Goal: Task Accomplishment & Management: Manage account settings

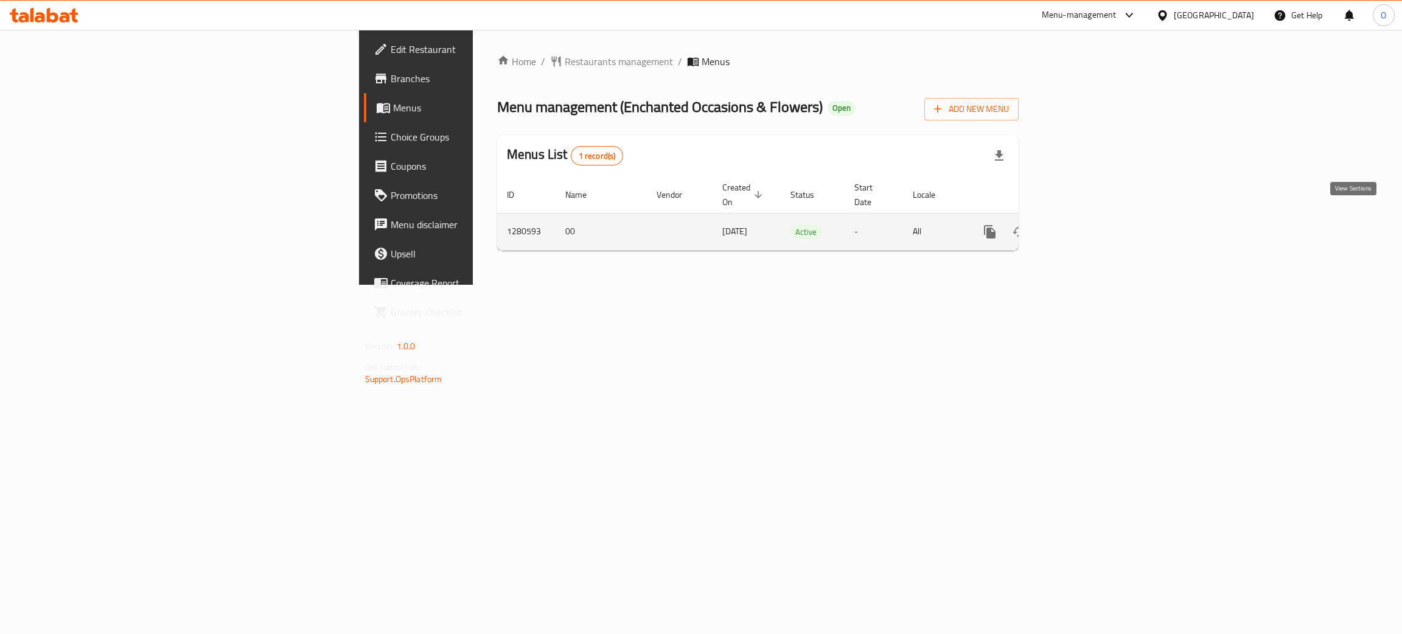
click at [1085, 225] on icon "enhanced table" at bounding box center [1077, 232] width 15 height 15
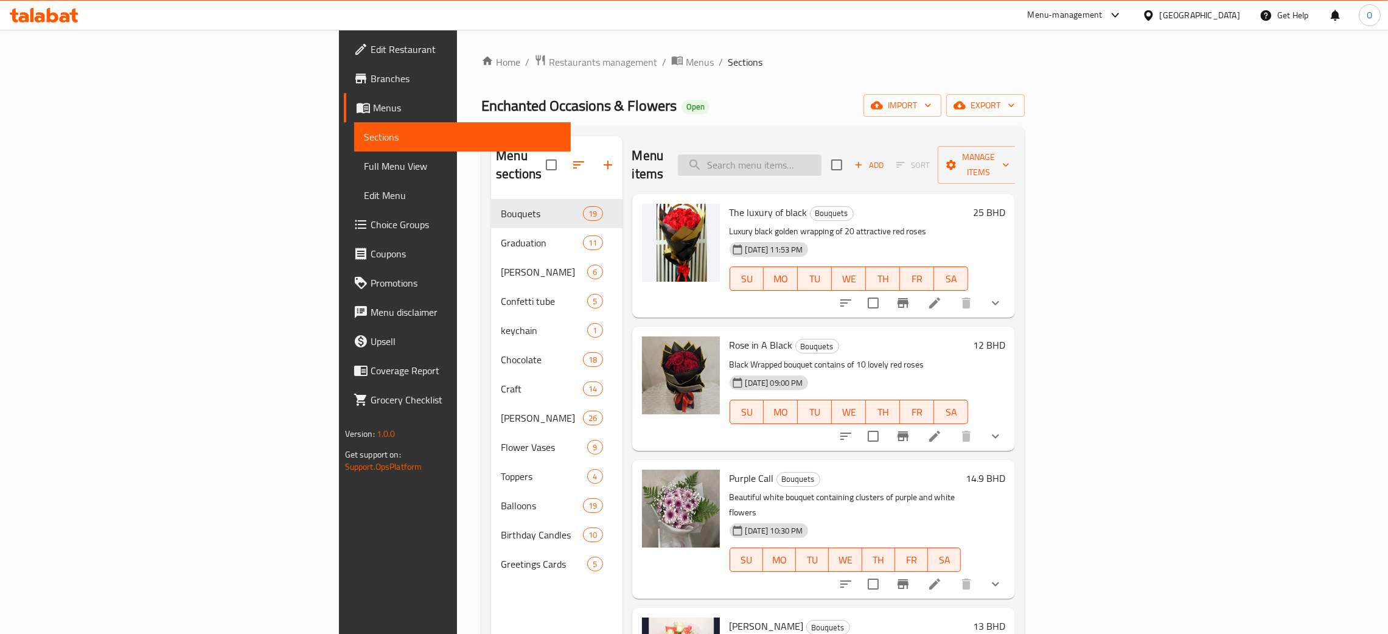
click at [821, 156] on input "search" at bounding box center [750, 165] width 144 height 21
paste input "Chocolate Pack 2"
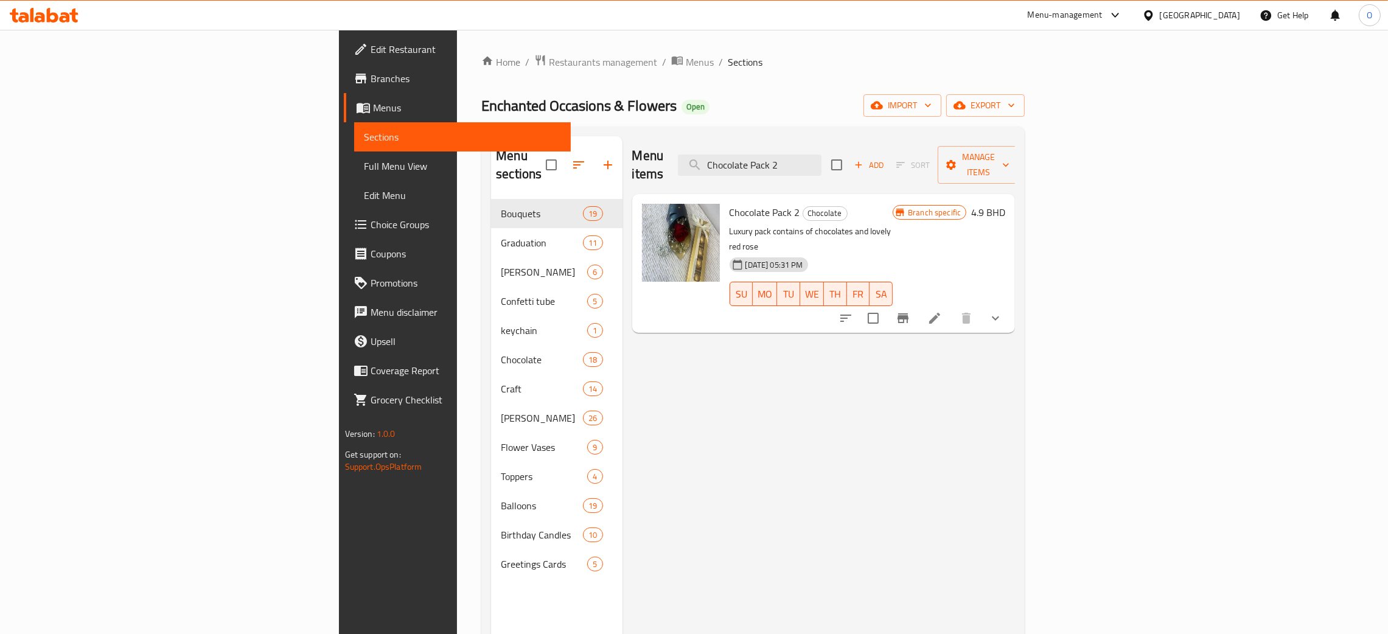
type input "Chocolate Pack 2"
click at [1221, 21] on div "[GEOGRAPHIC_DATA]" at bounding box center [1200, 15] width 80 height 13
click at [1075, 228] on div "[GEOGRAPHIC_DATA]" at bounding box center [1108, 234] width 80 height 13
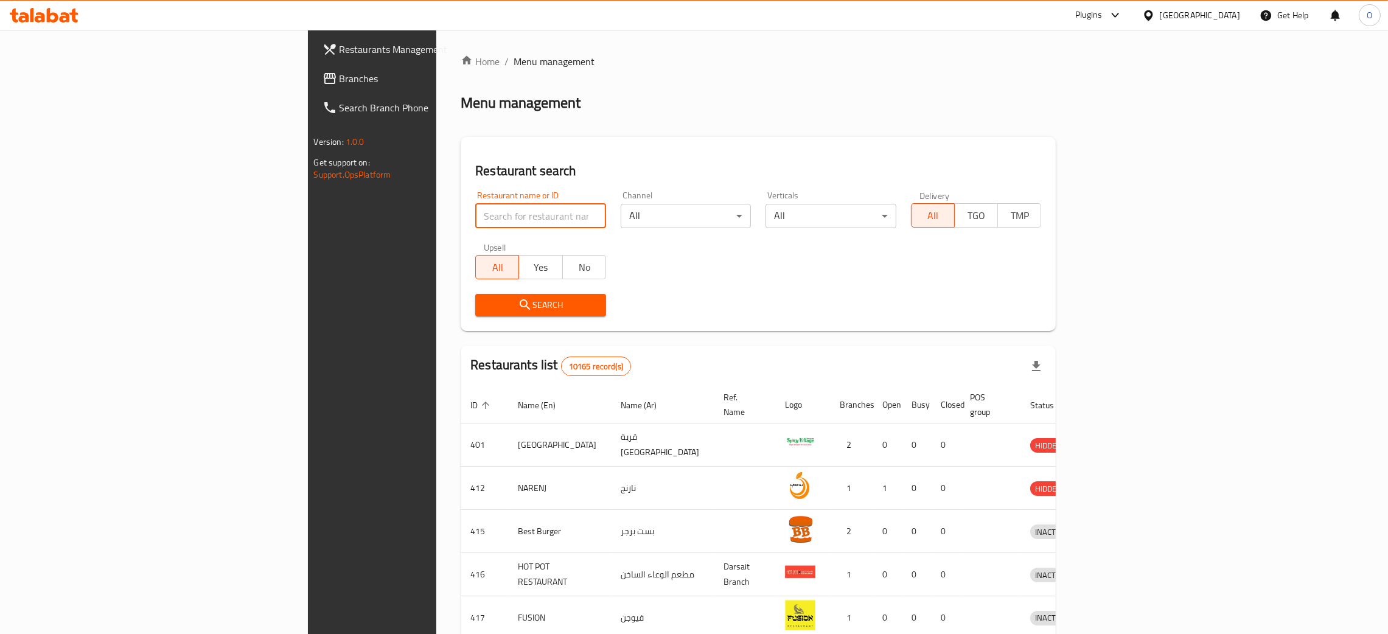
click at [475, 222] on input "search" at bounding box center [540, 216] width 131 height 24
paste input "Jalal Efendi Cafe"
type input "Jalal Efendi Cafe"
click button "Search" at bounding box center [540, 305] width 131 height 23
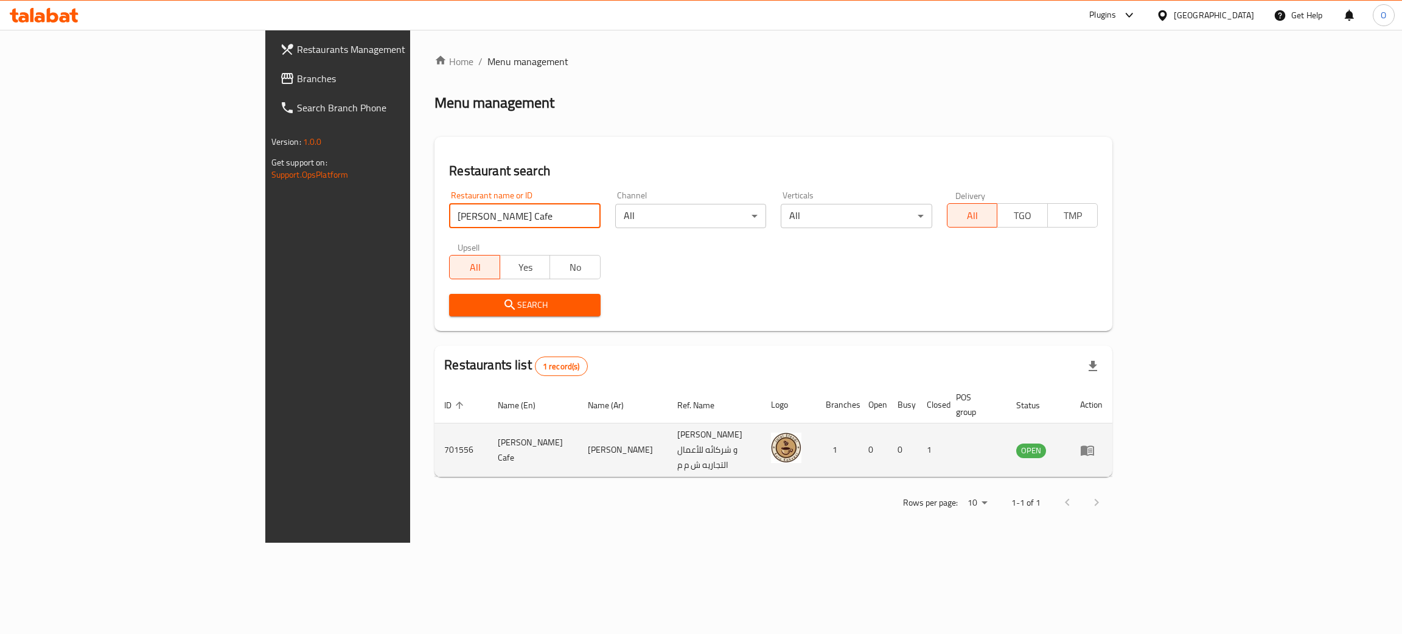
click at [1094, 445] on icon "enhanced table" at bounding box center [1087, 450] width 13 height 10
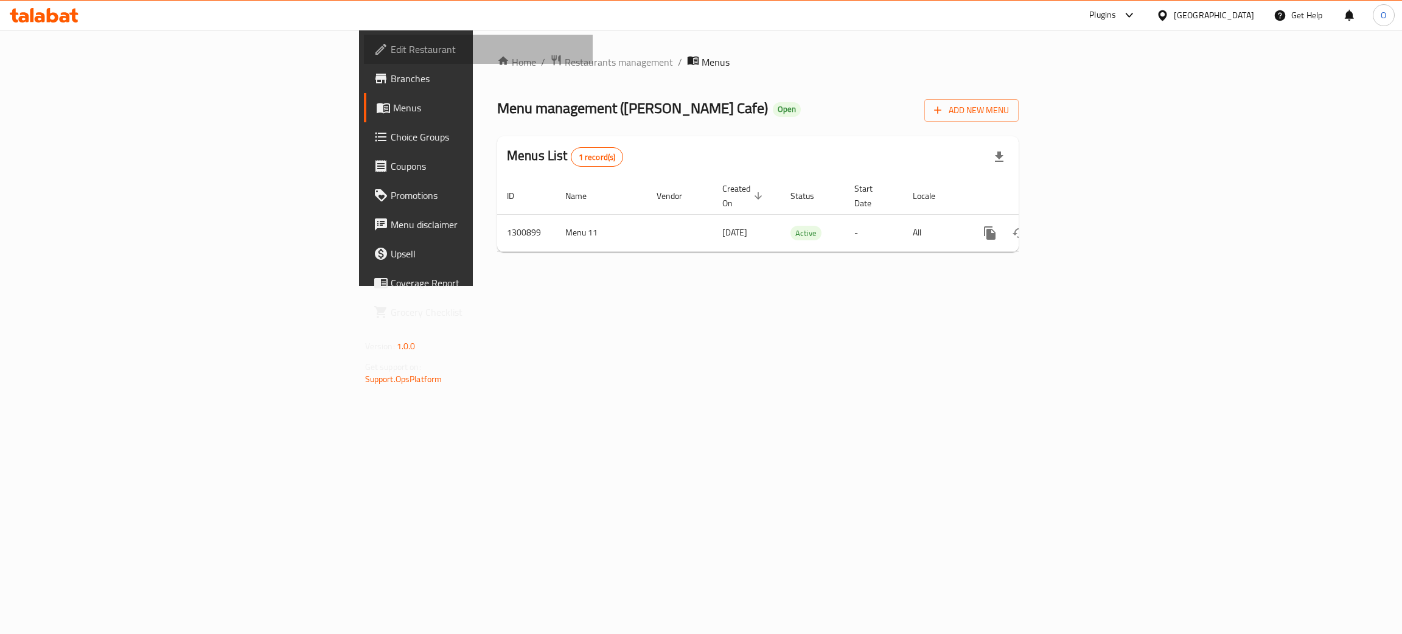
click at [391, 54] on span "Edit Restaurant" at bounding box center [487, 49] width 193 height 15
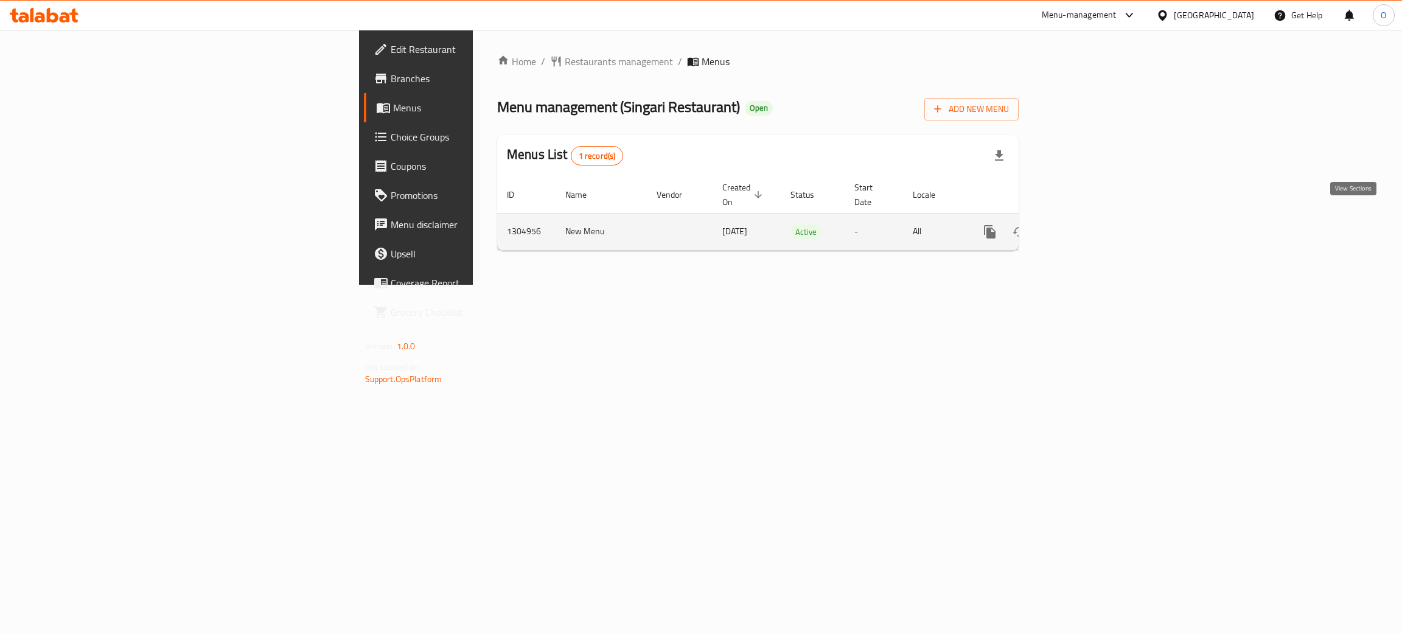
click at [1083, 226] on icon "enhanced table" at bounding box center [1077, 231] width 11 height 11
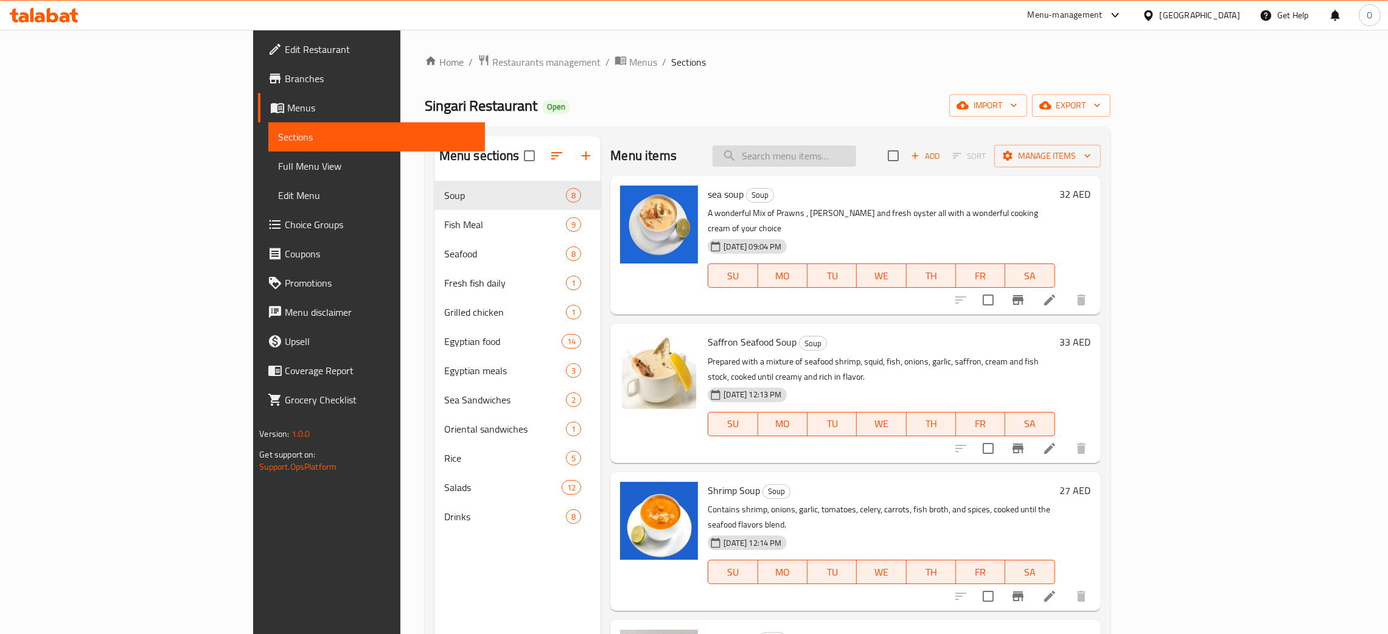
click at [856, 156] on input "search" at bounding box center [785, 155] width 144 height 21
paste input "Fried Tilapia Meal"
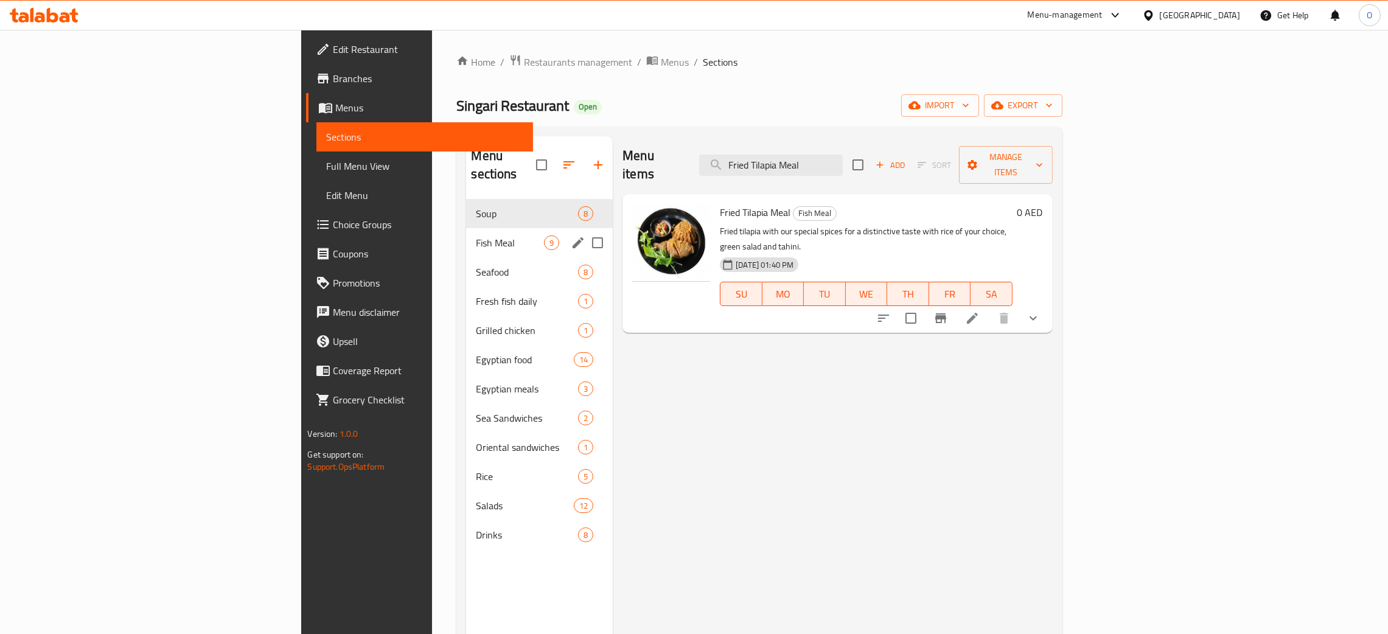
type input "Fried Tilapia Meal"
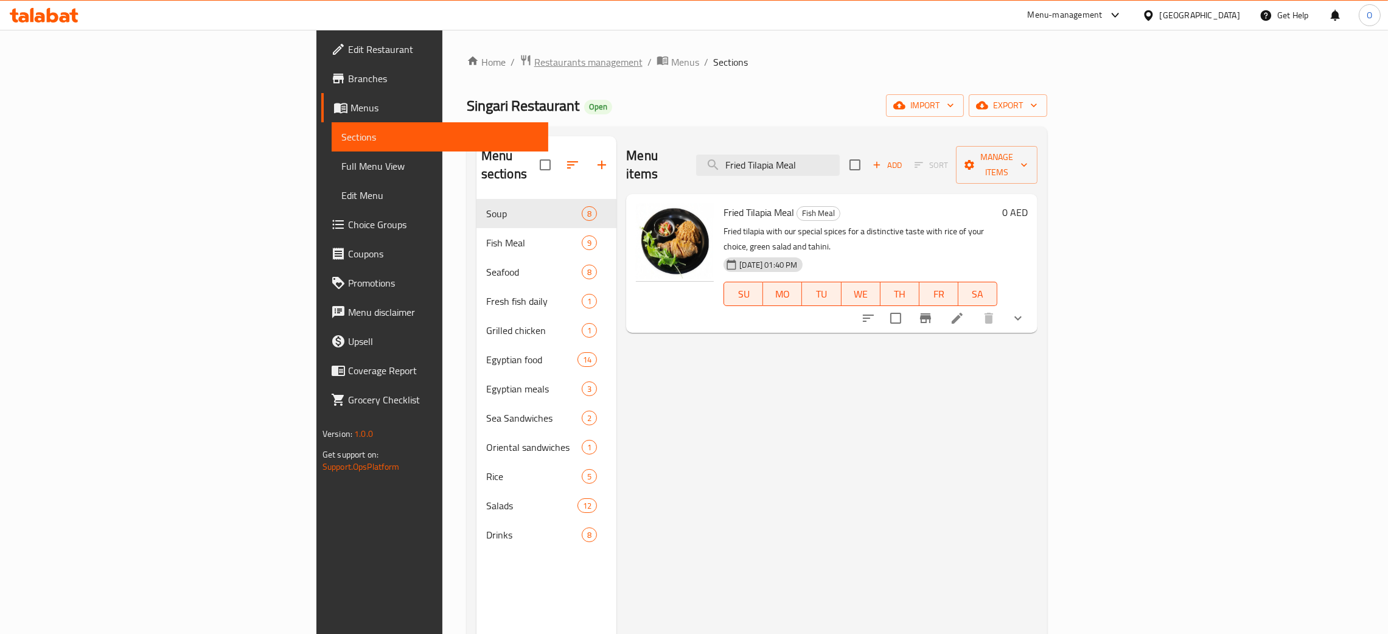
click at [534, 60] on span "Restaurants management" at bounding box center [588, 62] width 108 height 15
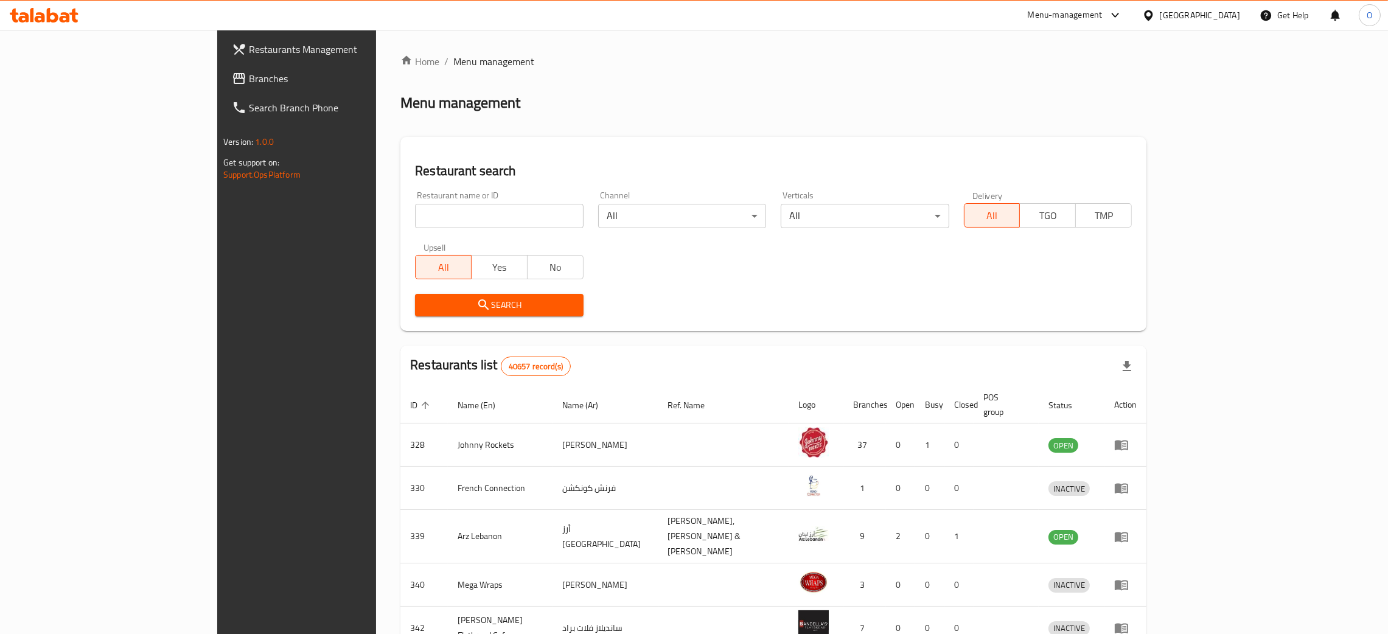
click at [437, 215] on input "search" at bounding box center [499, 216] width 168 height 24
paste input "Kokh Al Amber Cafeteria"
type input "Kokh Al Amber Cafeteria"
click button "Search" at bounding box center [499, 305] width 168 height 23
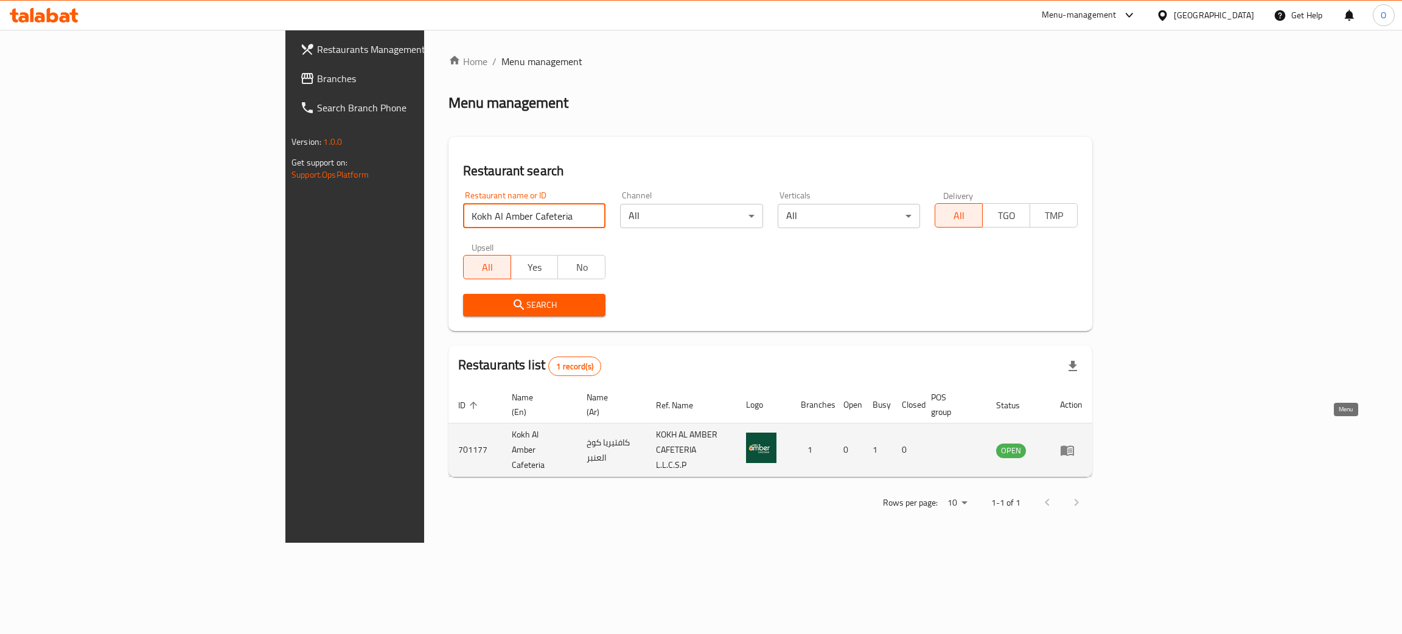
click at [1083, 443] on link "enhanced table" at bounding box center [1071, 450] width 23 height 15
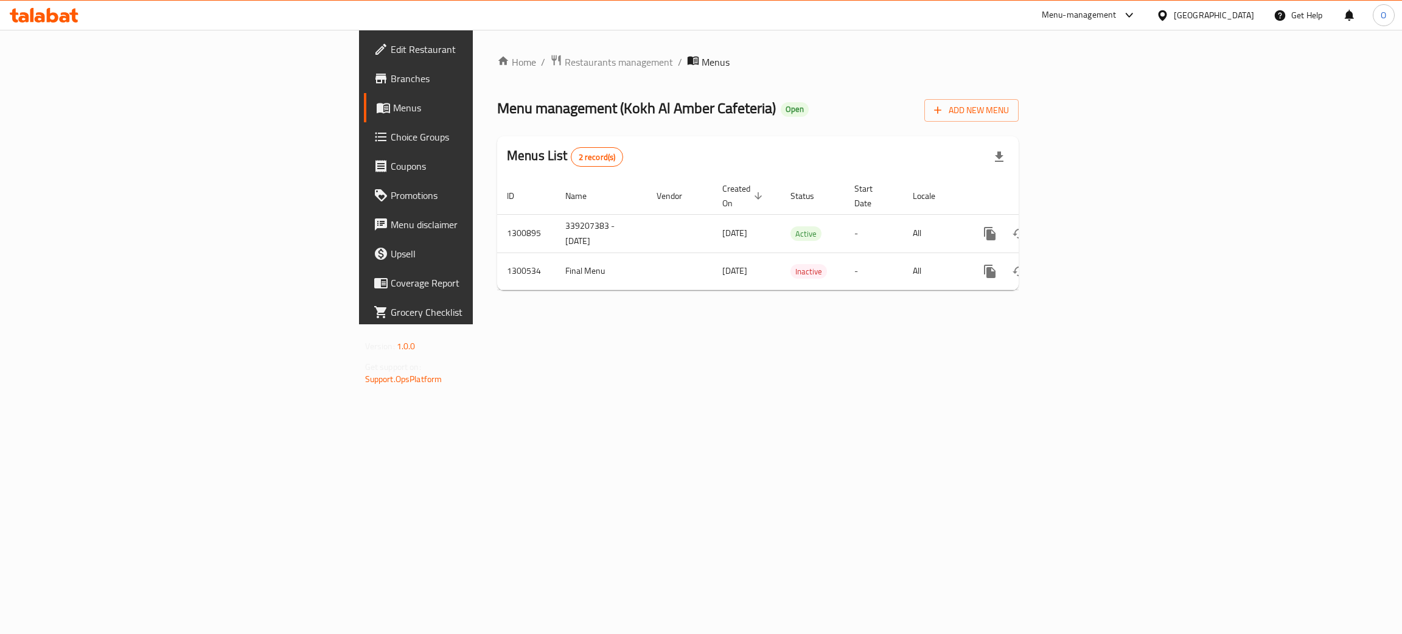
click at [391, 47] on span "Edit Restaurant" at bounding box center [487, 49] width 193 height 15
click at [1092, 218] on link "enhanced table" at bounding box center [1077, 232] width 29 height 29
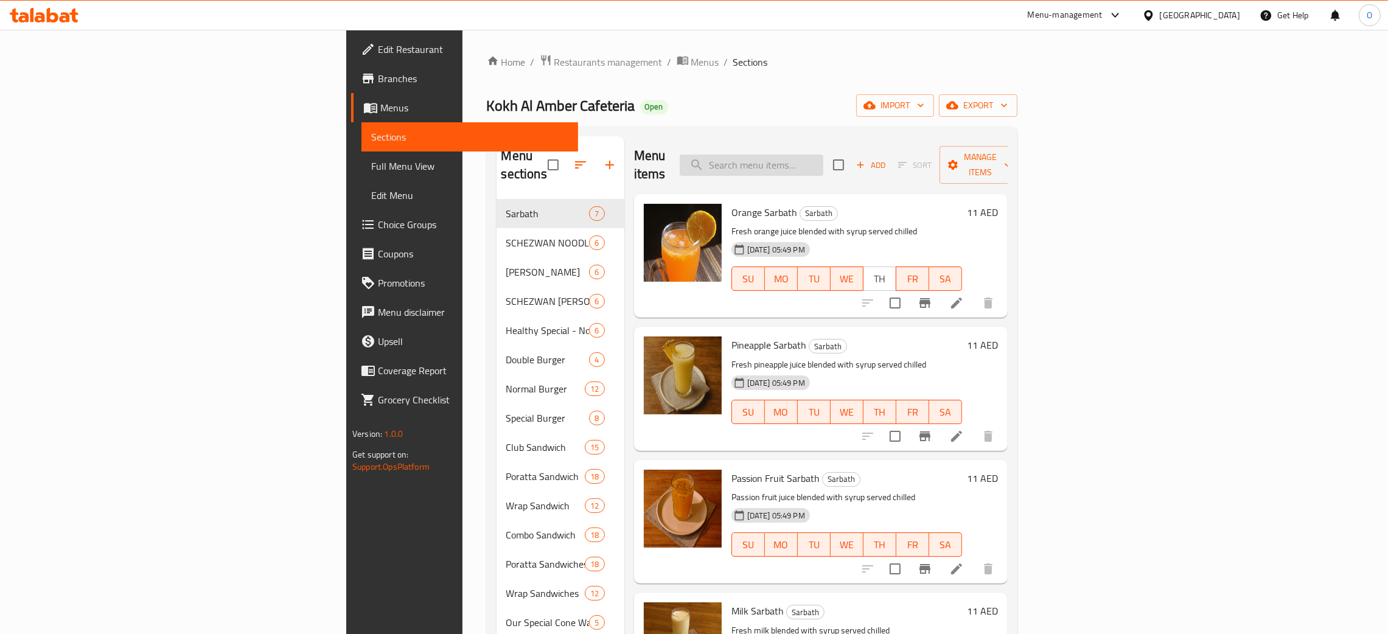
click at [823, 158] on input "search" at bounding box center [752, 165] width 144 height 21
paste input "Kabab Poratta"
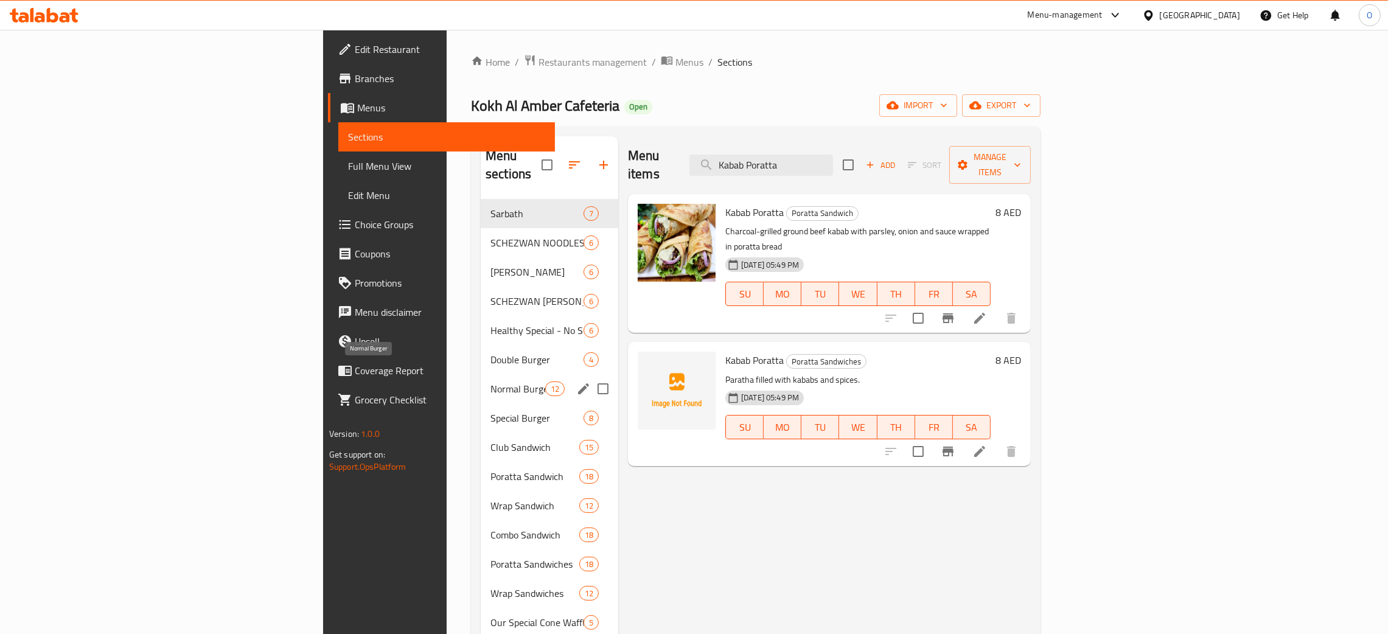
type input "Kabab Poratta"
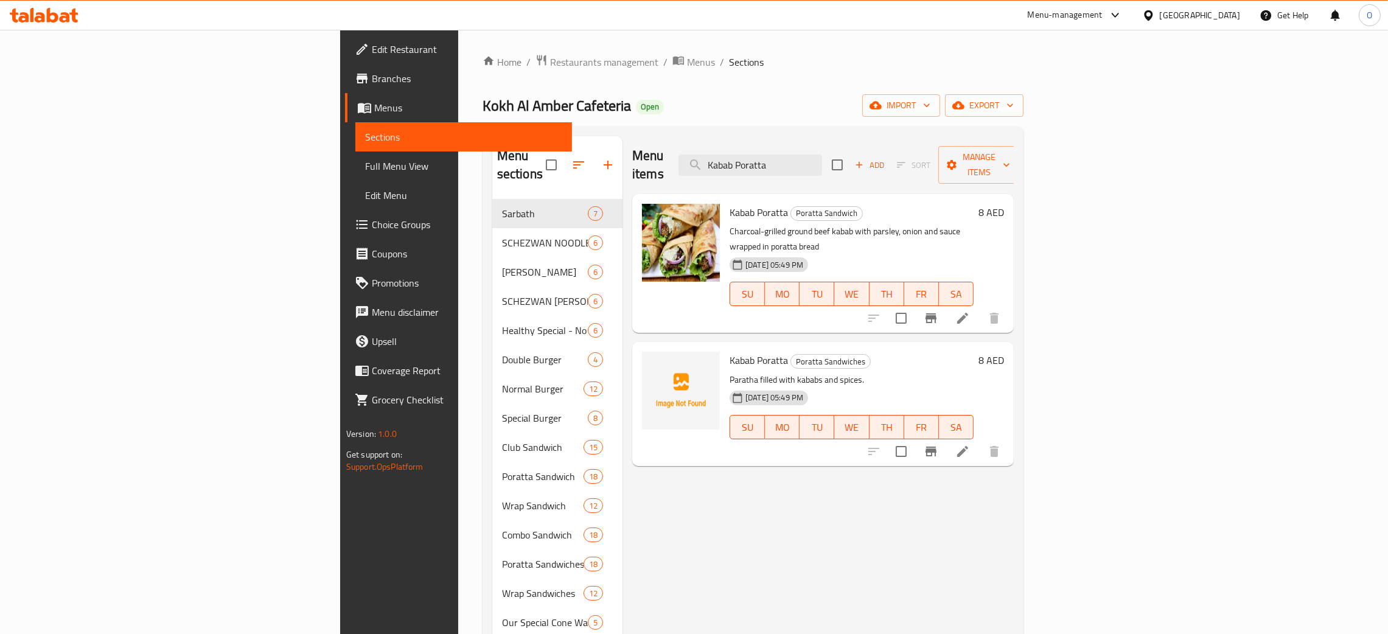
click at [1201, 17] on div "[GEOGRAPHIC_DATA]" at bounding box center [1200, 15] width 80 height 13
type input "ku"
click at [1104, 103] on div "[GEOGRAPHIC_DATA]" at bounding box center [1148, 97] width 183 height 28
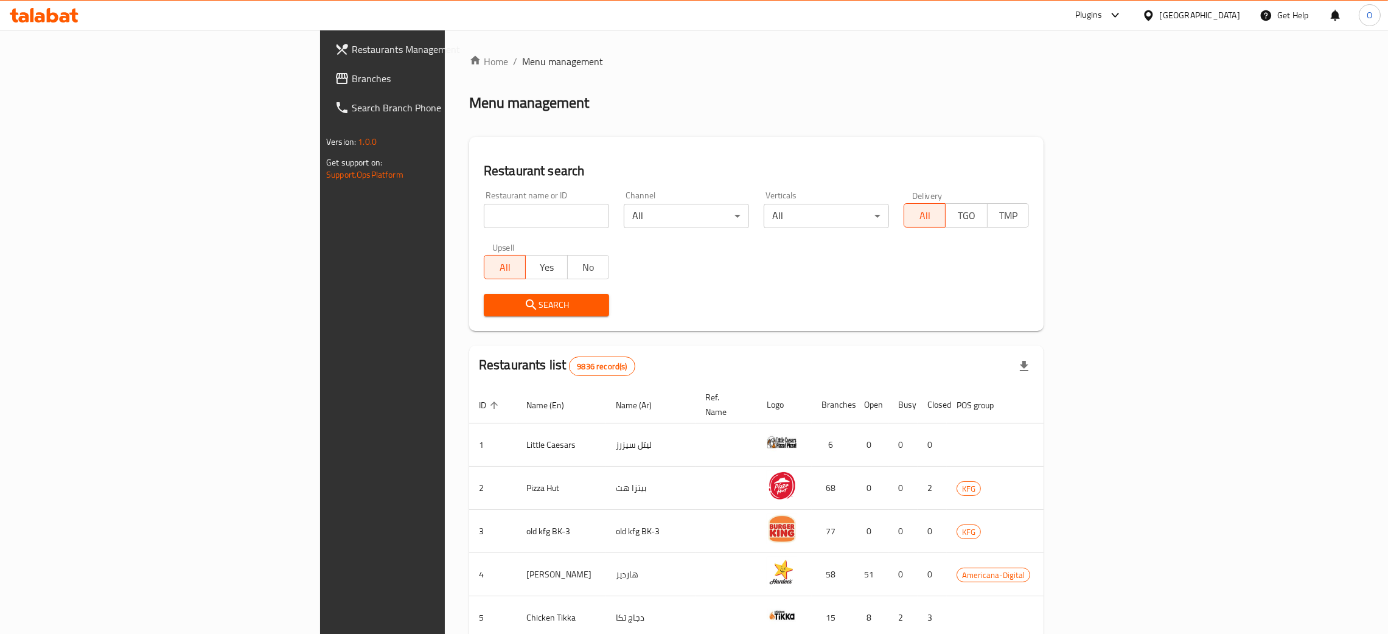
click at [484, 225] on input "search" at bounding box center [546, 216] width 125 height 24
paste input "Farida"
type input "Farida"
click button "Search" at bounding box center [546, 305] width 125 height 23
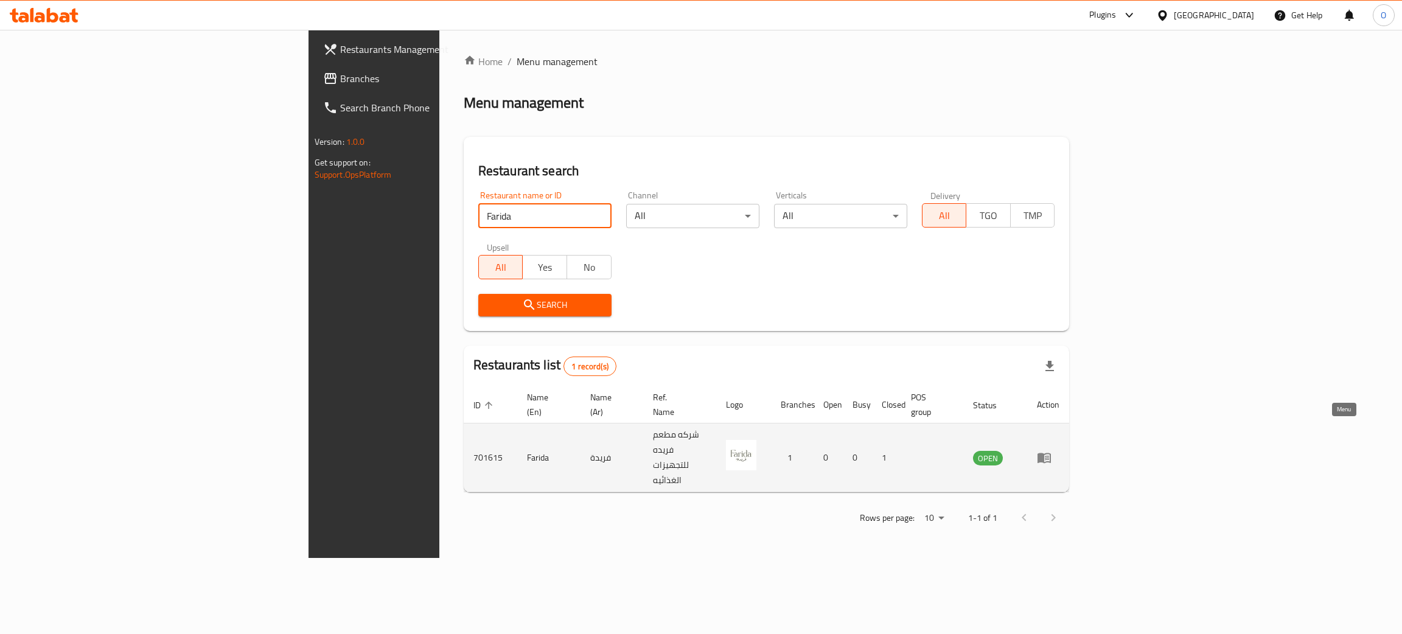
click at [1049, 456] on icon "enhanced table" at bounding box center [1047, 458] width 4 height 5
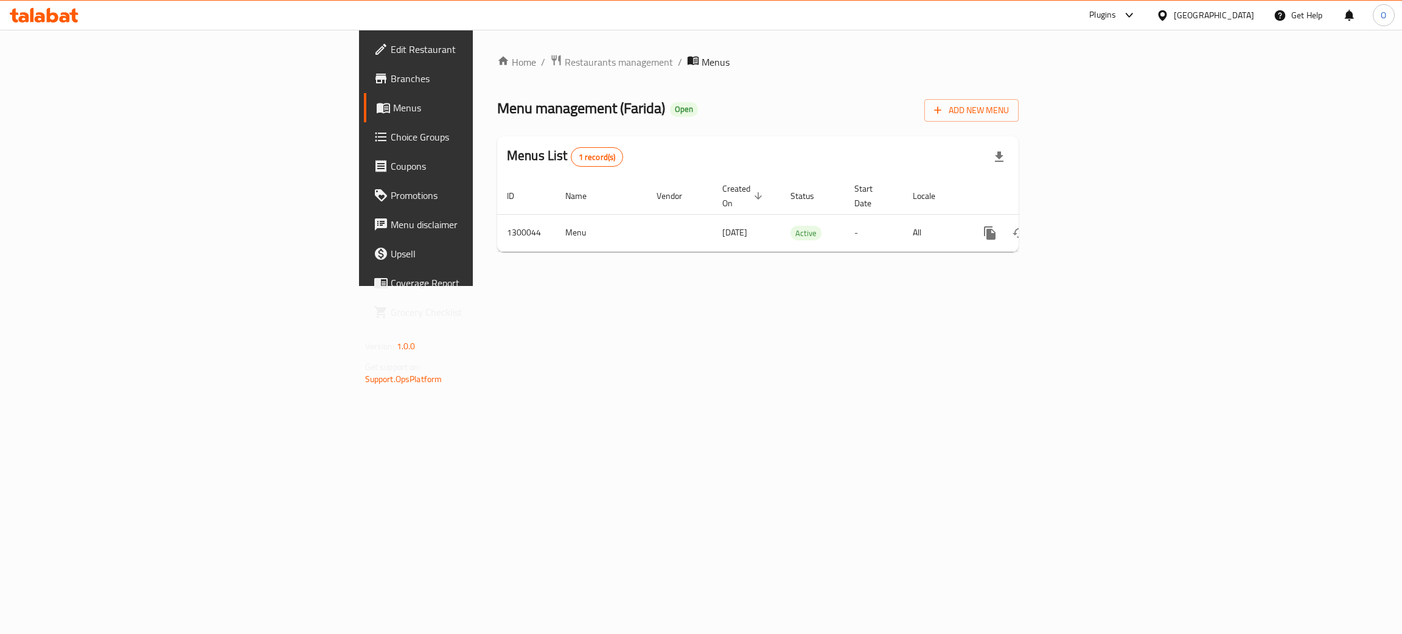
click at [391, 50] on span "Edit Restaurant" at bounding box center [487, 49] width 193 height 15
click at [1092, 220] on link "enhanced table" at bounding box center [1077, 231] width 29 height 29
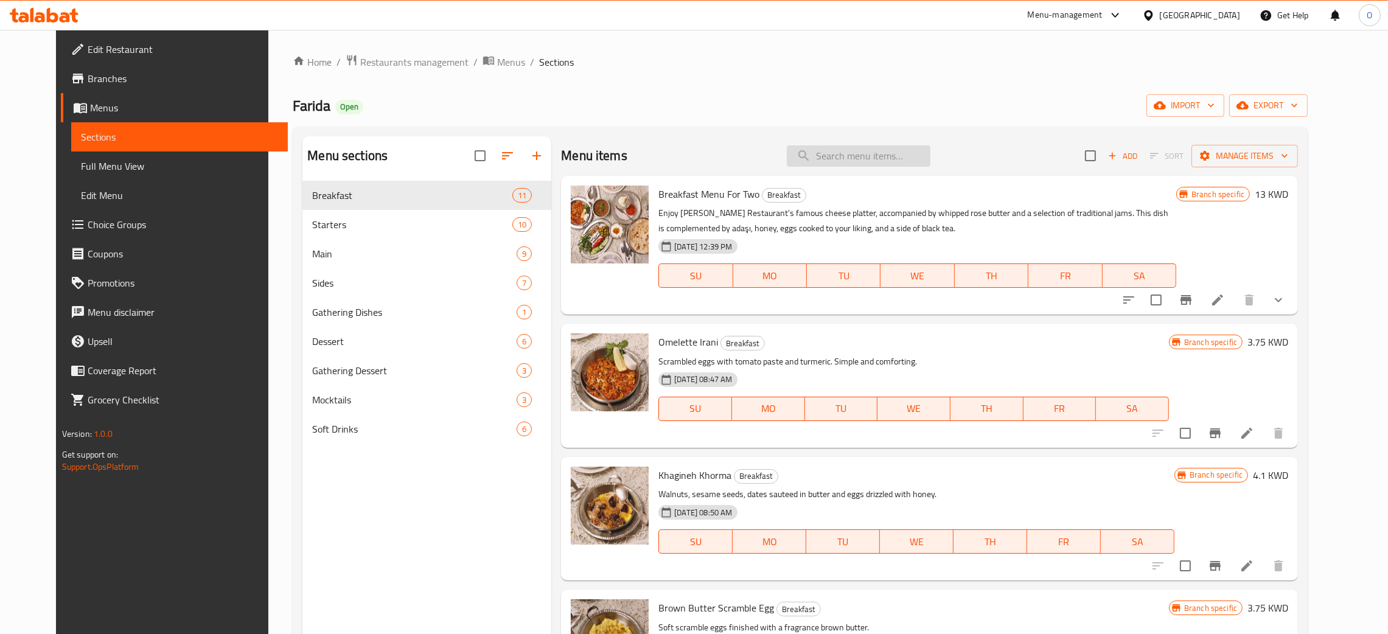
click at [863, 160] on input "search" at bounding box center [859, 155] width 144 height 21
paste input "Rose Butter And Jam"
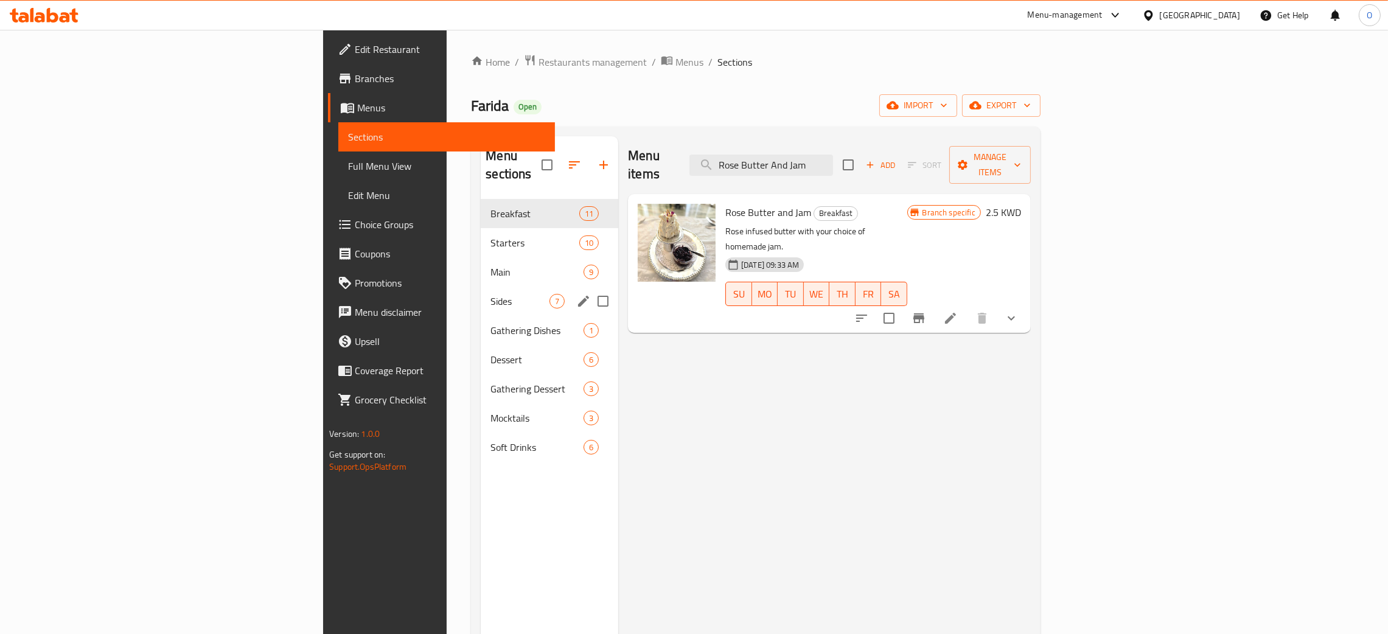
type input "Rose Butter And Jam"
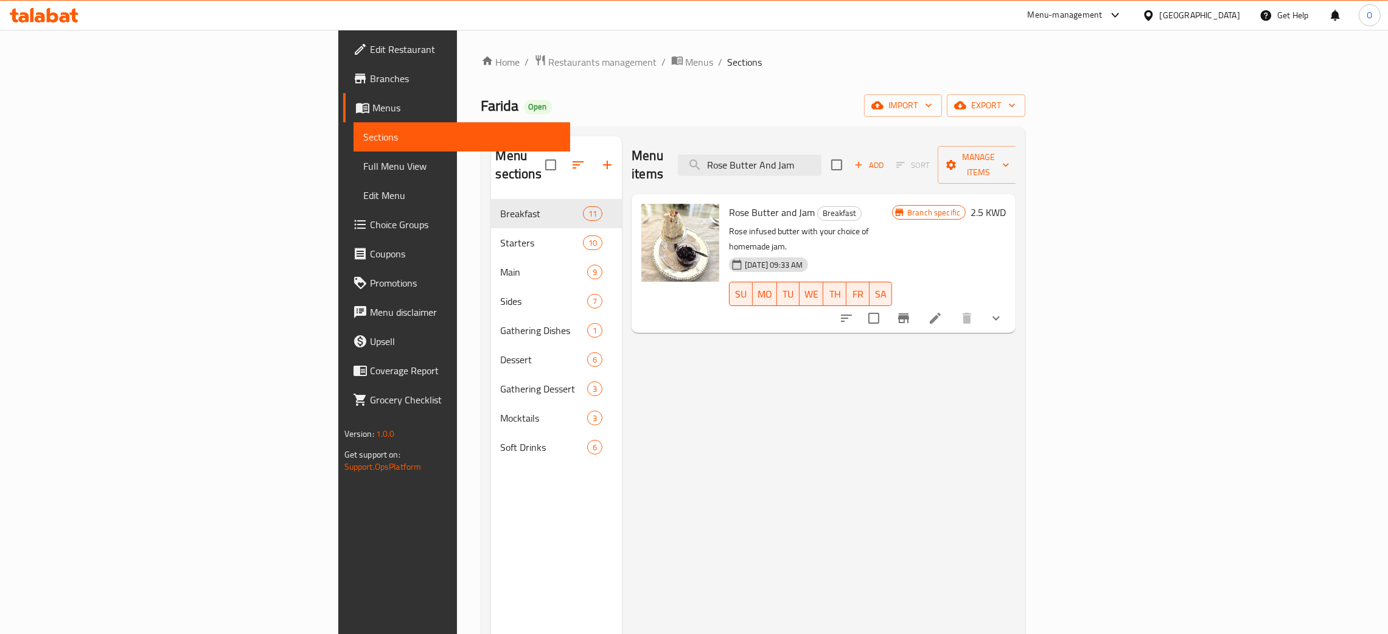
click at [1003, 311] on icon "show more" at bounding box center [996, 318] width 15 height 15
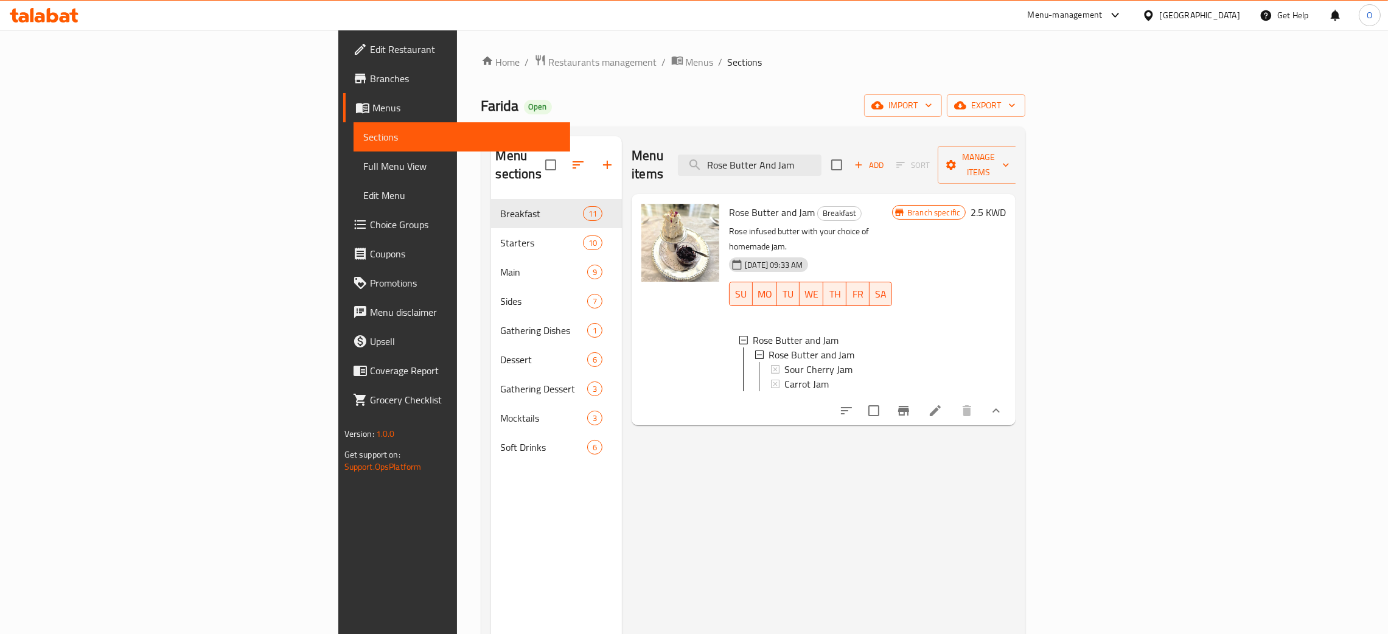
click at [1215, 18] on div "[GEOGRAPHIC_DATA]" at bounding box center [1200, 15] width 80 height 13
type input "qa"
click at [1129, 98] on div "[GEOGRAPHIC_DATA]" at bounding box center [1148, 97] width 183 height 28
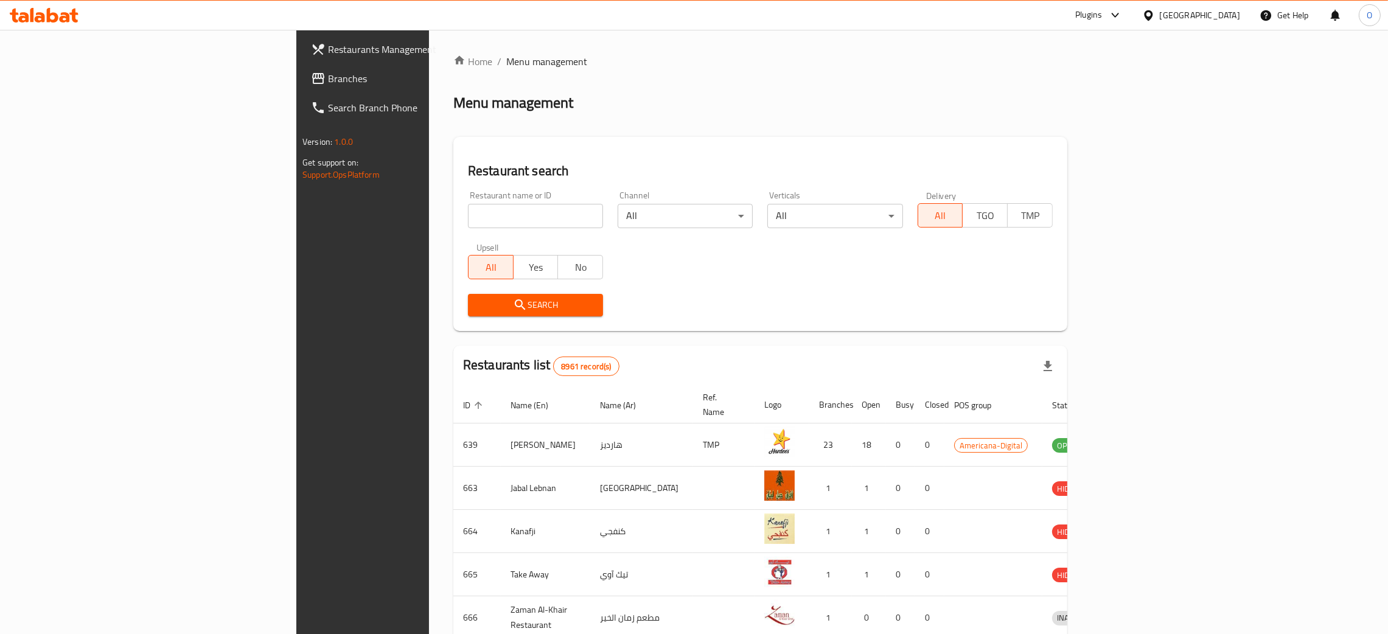
click at [468, 222] on input "search" at bounding box center [535, 216] width 135 height 24
paste input "KHYS SUSHI RESTAURANT"
type input "KHYS SUSHI RESTAURANT"
click button "Search" at bounding box center [535, 305] width 135 height 23
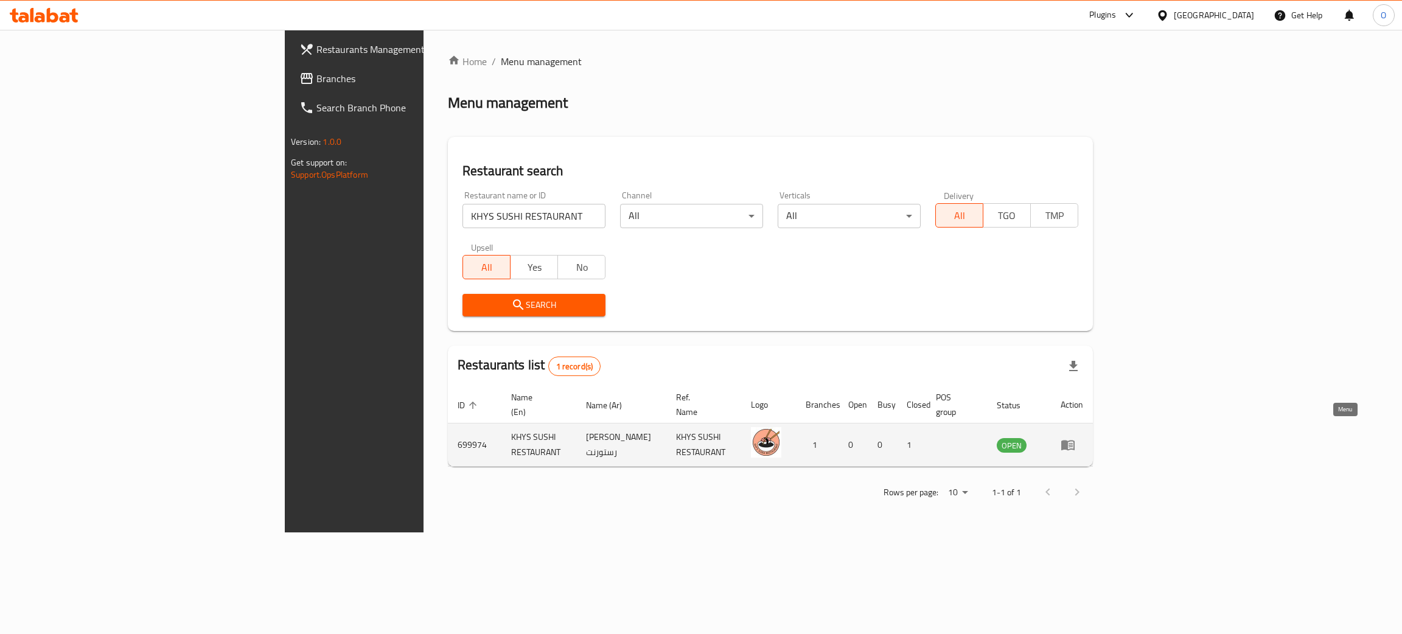
click at [1075, 441] on icon "enhanced table" at bounding box center [1067, 446] width 13 height 10
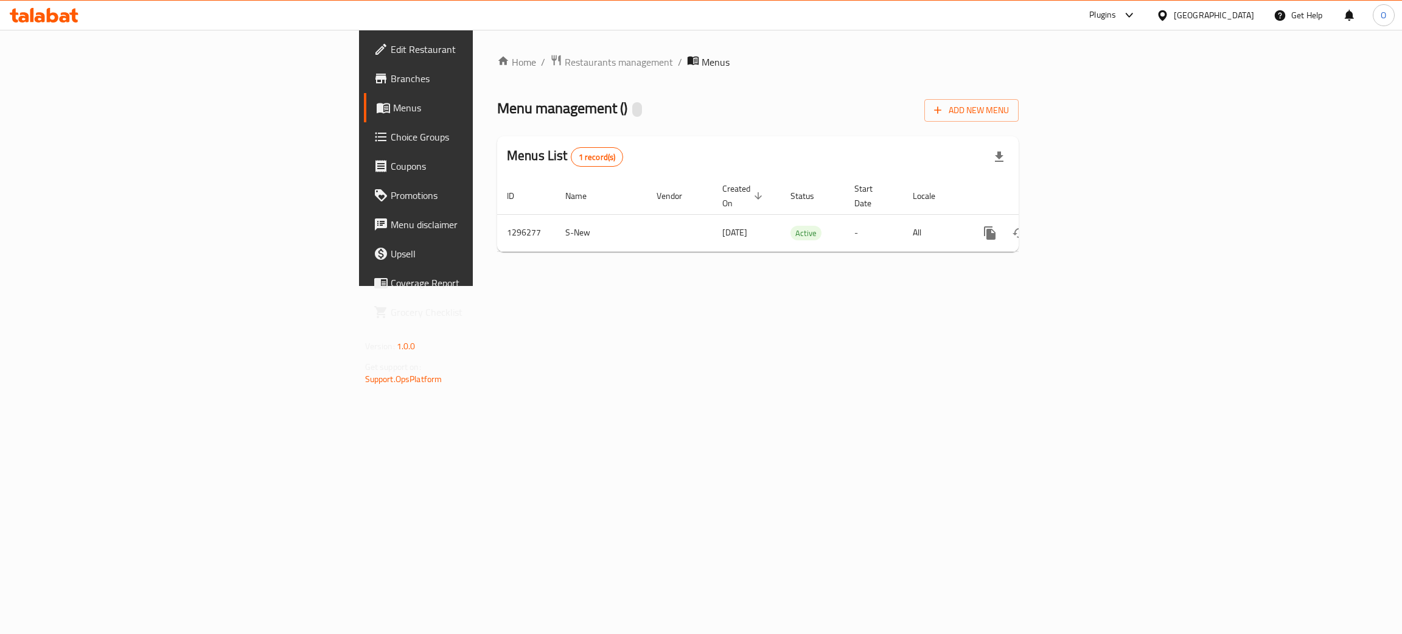
click at [391, 47] on span "Edit Restaurant" at bounding box center [487, 49] width 193 height 15
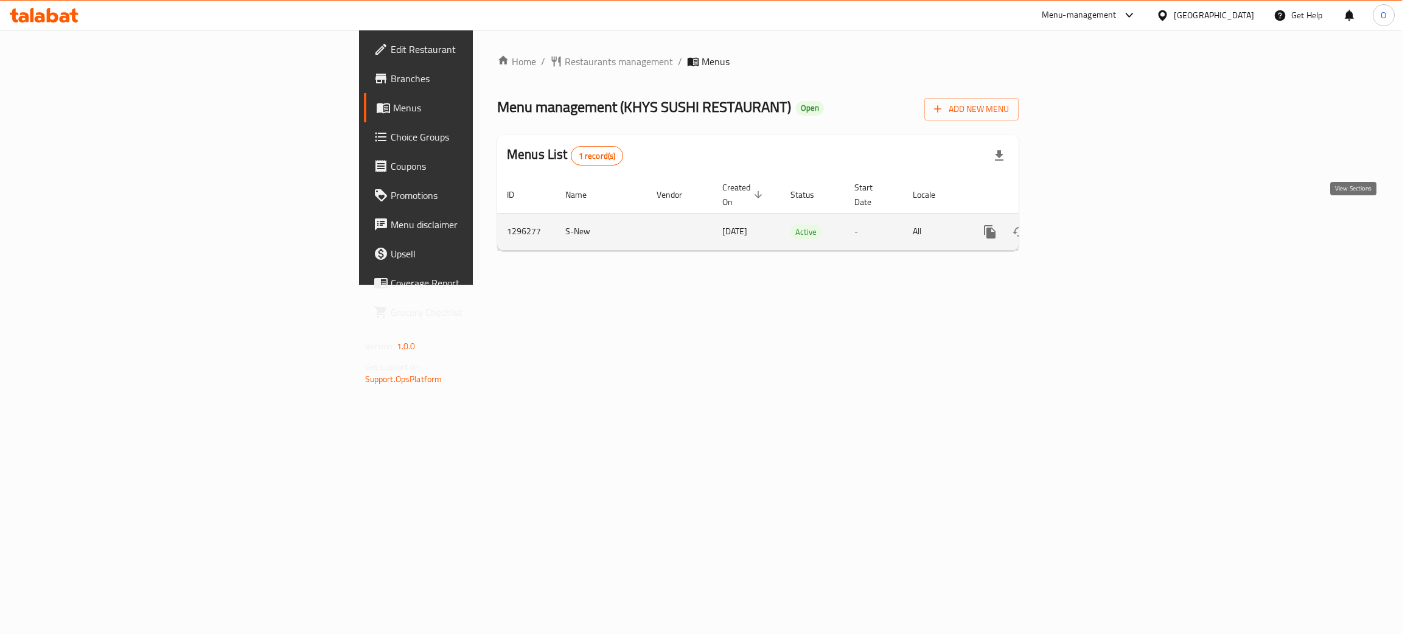
click at [1083, 226] on icon "enhanced table" at bounding box center [1077, 231] width 11 height 11
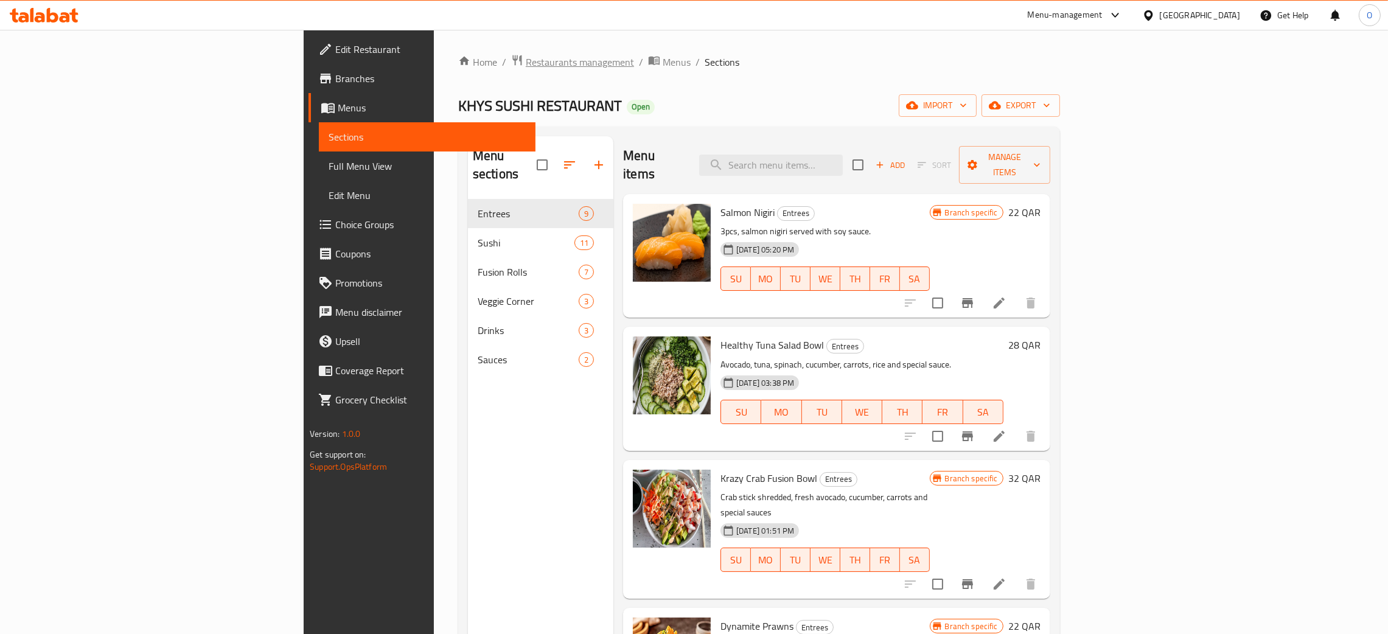
click at [526, 58] on span "Restaurants management" at bounding box center [580, 62] width 108 height 15
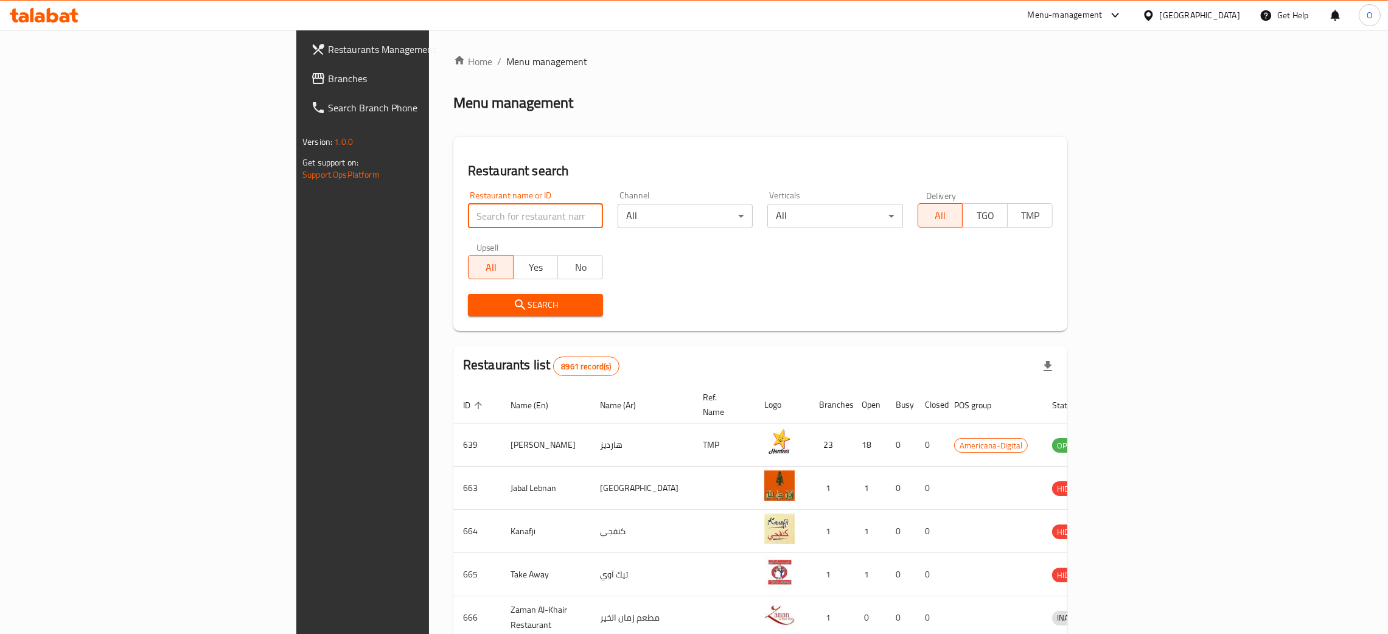
click at [468, 215] on input "search" at bounding box center [535, 216] width 135 height 24
paste input "Shaw Chicken"
type input "Shaw Chicken"
click button "Search" at bounding box center [535, 305] width 135 height 23
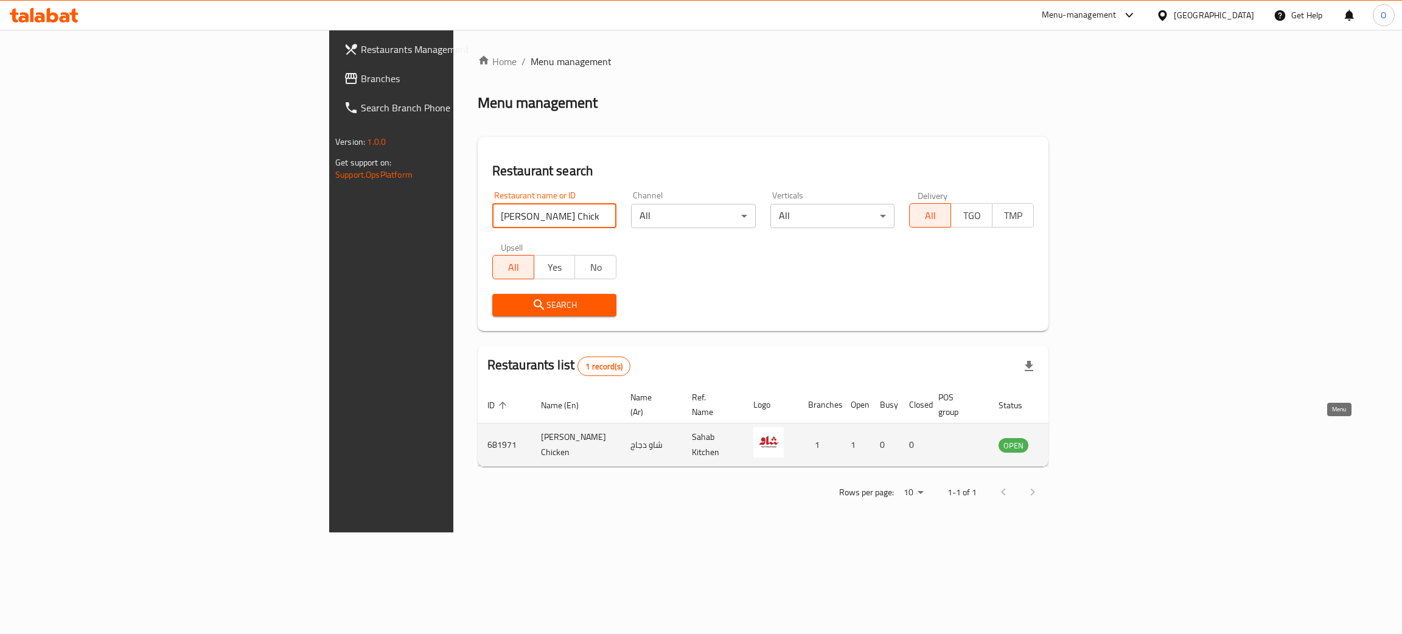
click at [1076, 441] on icon "enhanced table" at bounding box center [1069, 446] width 13 height 10
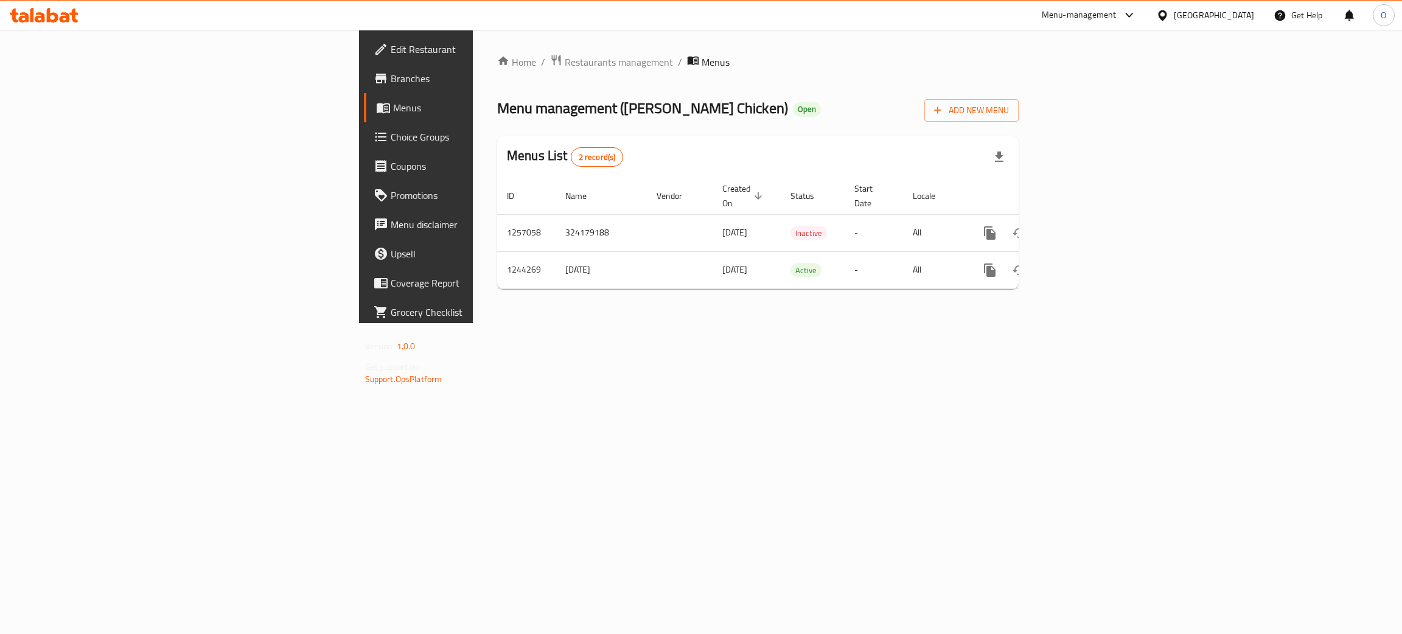
click at [391, 57] on span "Edit Restaurant" at bounding box center [487, 49] width 193 height 15
click at [1085, 262] on icon "enhanced table" at bounding box center [1077, 269] width 15 height 15
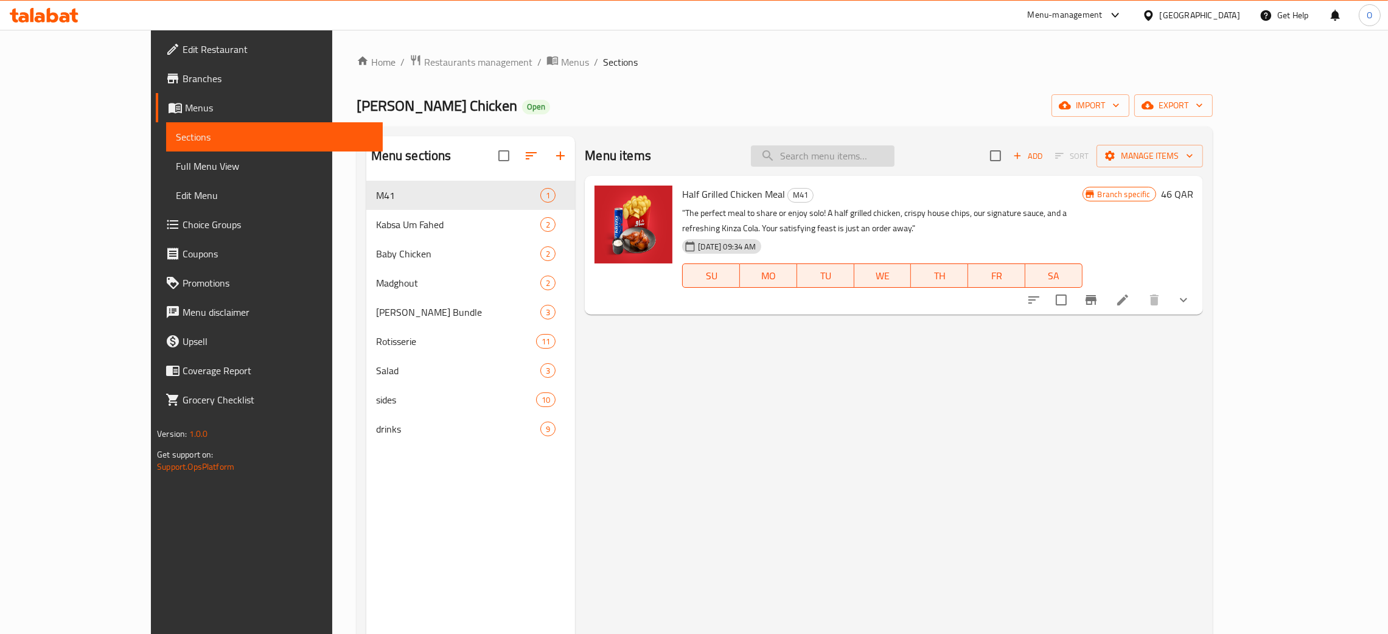
click at [885, 157] on input "search" at bounding box center [823, 155] width 144 height 21
paste input "[PERSON_NAME] Feast For 4 People"
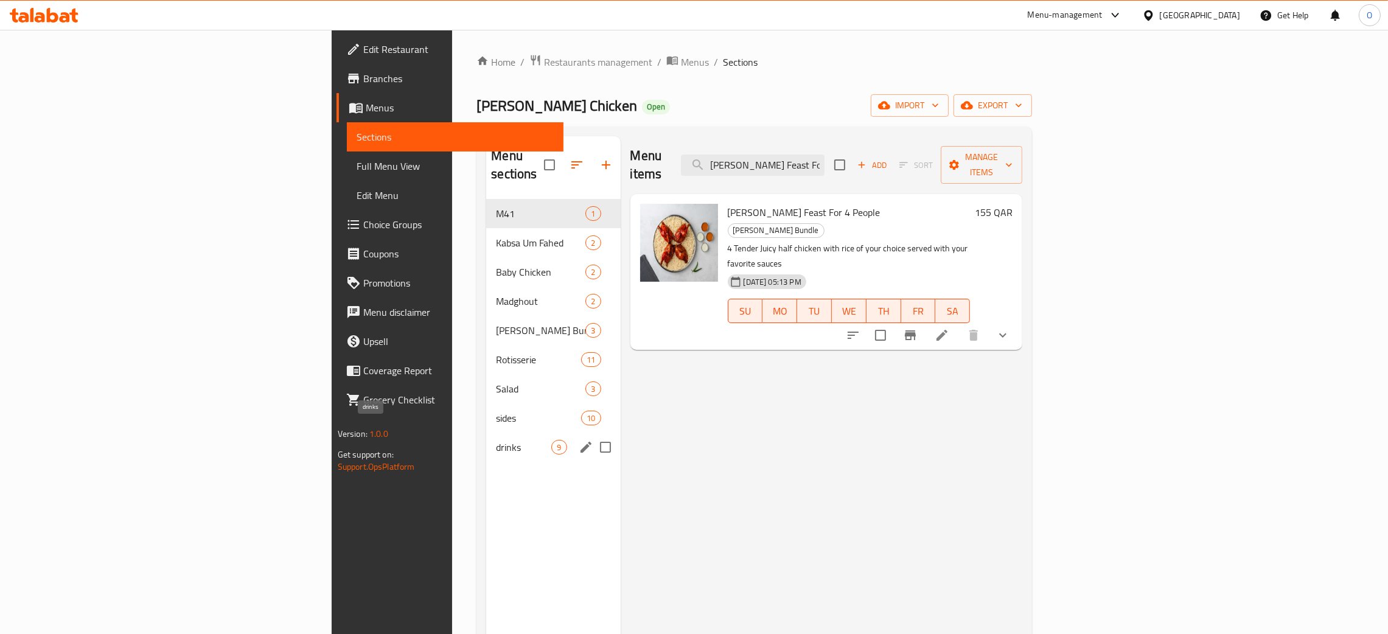
type input "Shaw Feast For 4 People"
click at [579, 323] on icon "edit" at bounding box center [586, 330] width 15 height 15
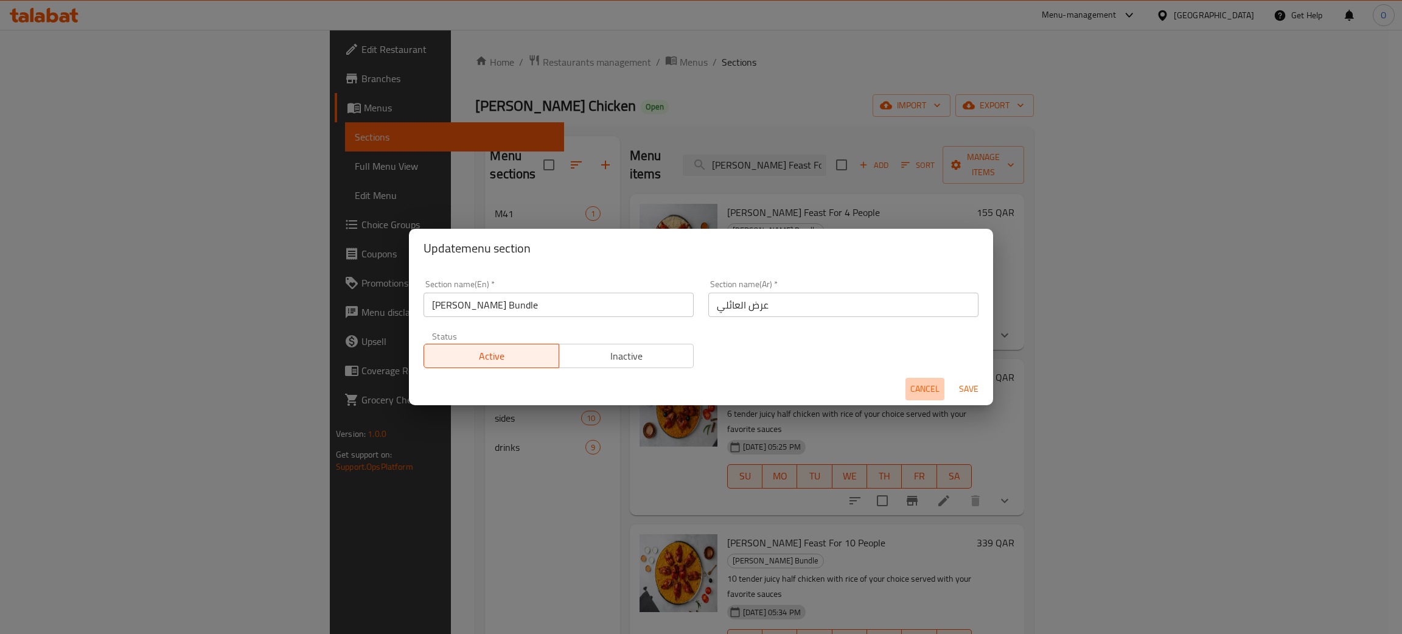
click at [925, 385] on span "Cancel" at bounding box center [924, 389] width 29 height 15
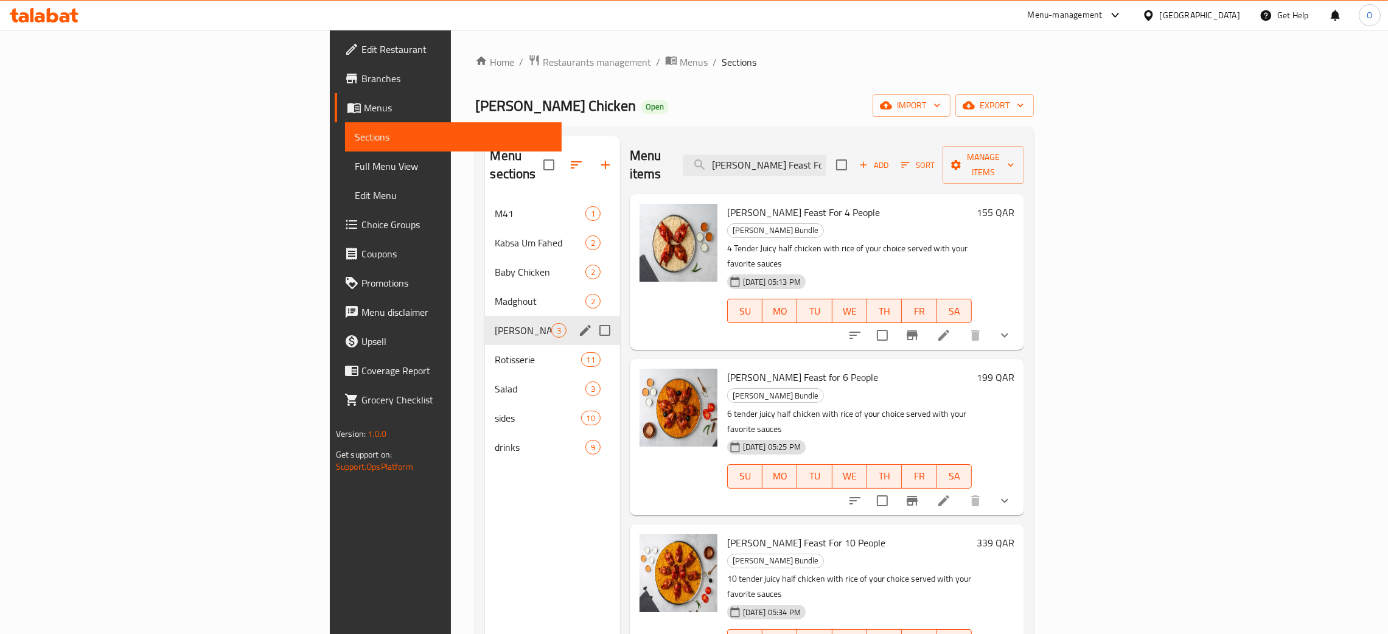
click at [1224, 21] on div "[GEOGRAPHIC_DATA]" at bounding box center [1200, 15] width 80 height 13
type input "b"
click at [1115, 93] on div "Bahrain" at bounding box center [1148, 97] width 183 height 28
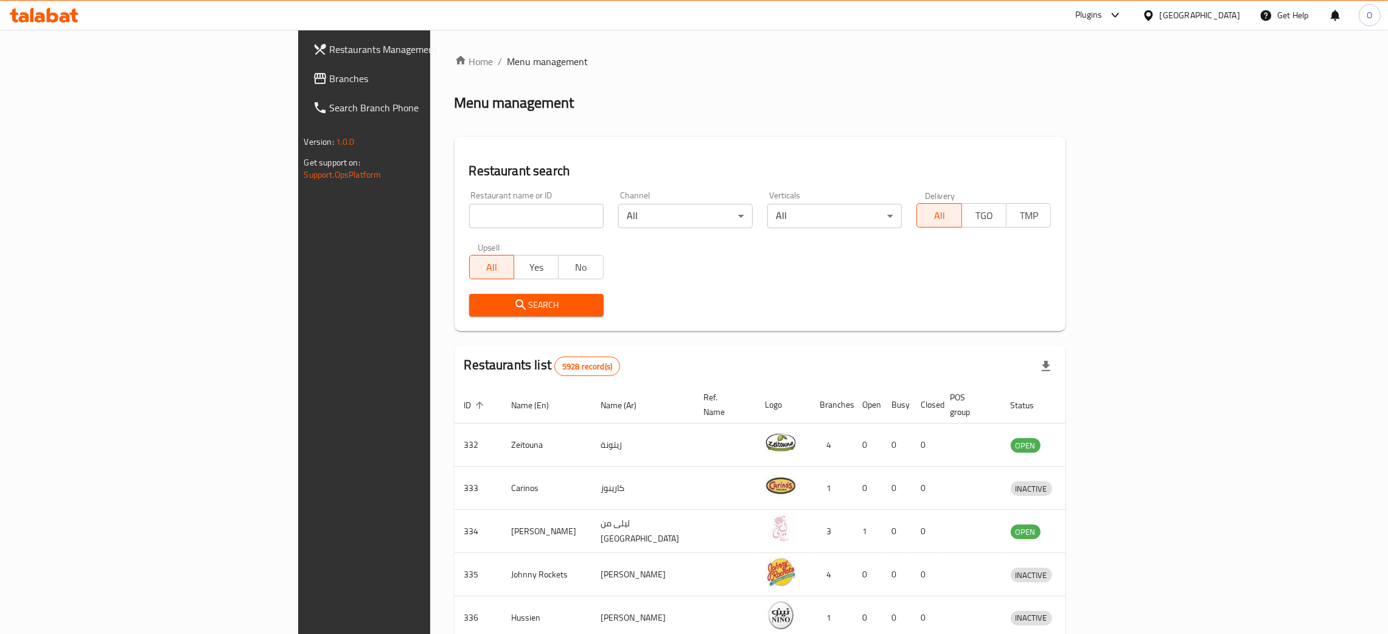
click at [462, 229] on div "Restaurant name or ID Restaurant name or ID" at bounding box center [536, 210] width 149 height 52
click at [469, 222] on input "search" at bounding box center [536, 216] width 134 height 24
paste input "Hunger Dose Restaurant"
type input "Hunger Dose Restaurant"
click button "Search" at bounding box center [536, 305] width 134 height 23
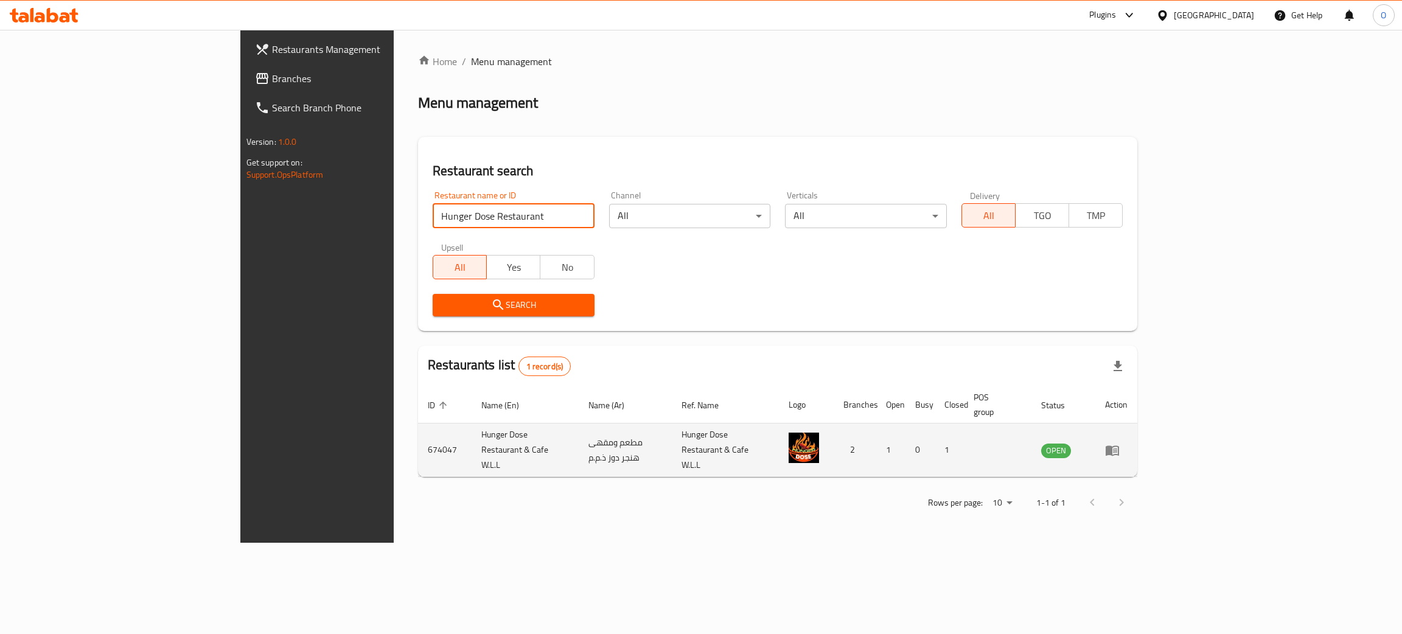
click at [1119, 445] on icon "enhanced table" at bounding box center [1112, 450] width 13 height 10
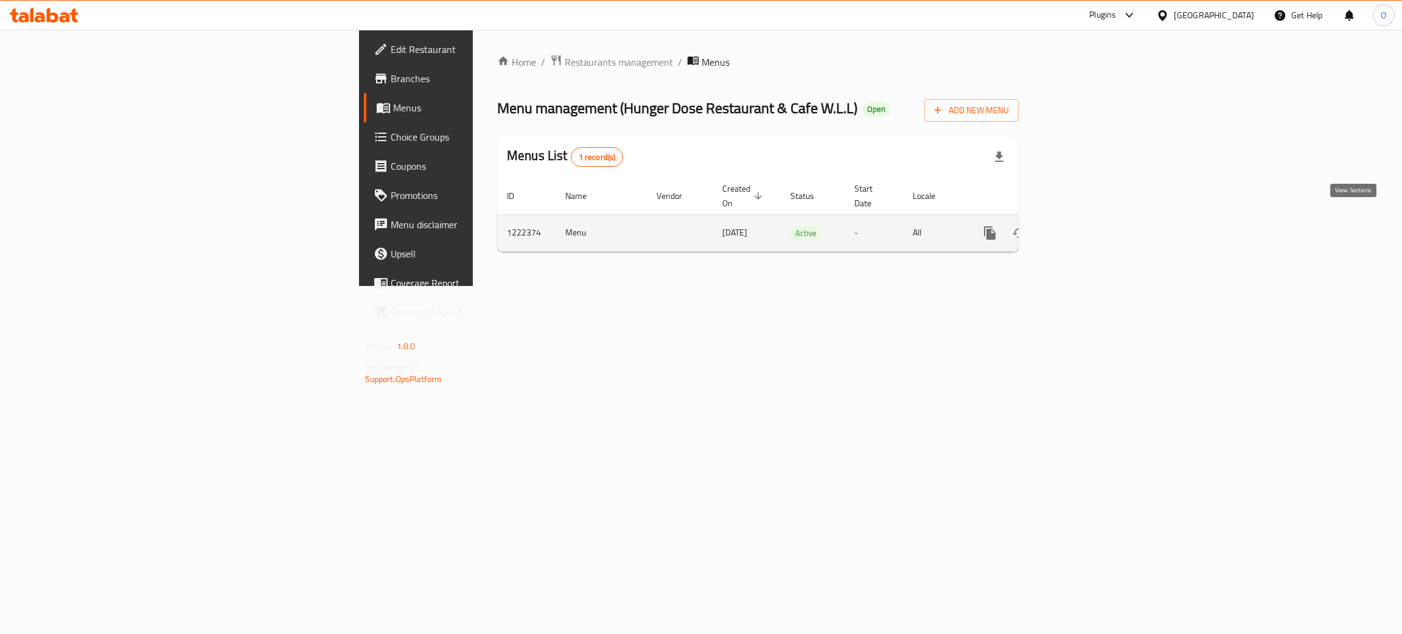
click at [1085, 226] on icon "enhanced table" at bounding box center [1077, 233] width 15 height 15
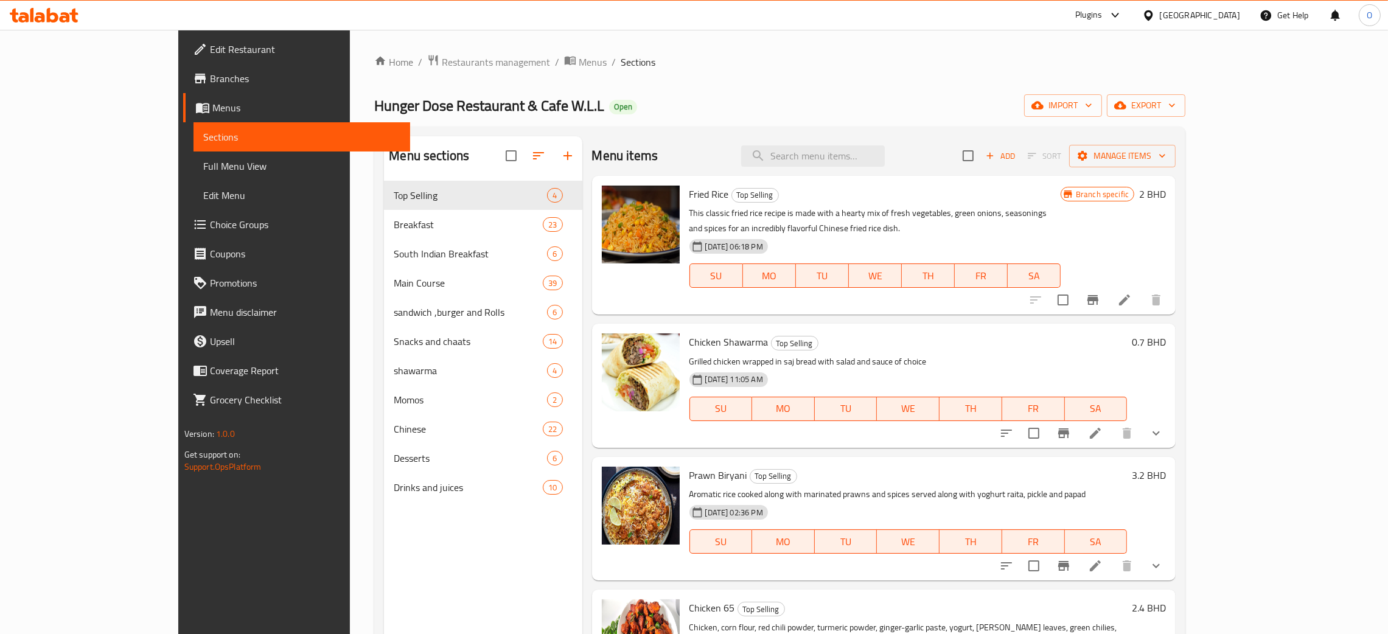
click at [1224, 18] on div "[GEOGRAPHIC_DATA]" at bounding box center [1200, 15] width 80 height 13
type input "qa"
click at [1104, 92] on div "[GEOGRAPHIC_DATA]" at bounding box center [1148, 97] width 183 height 28
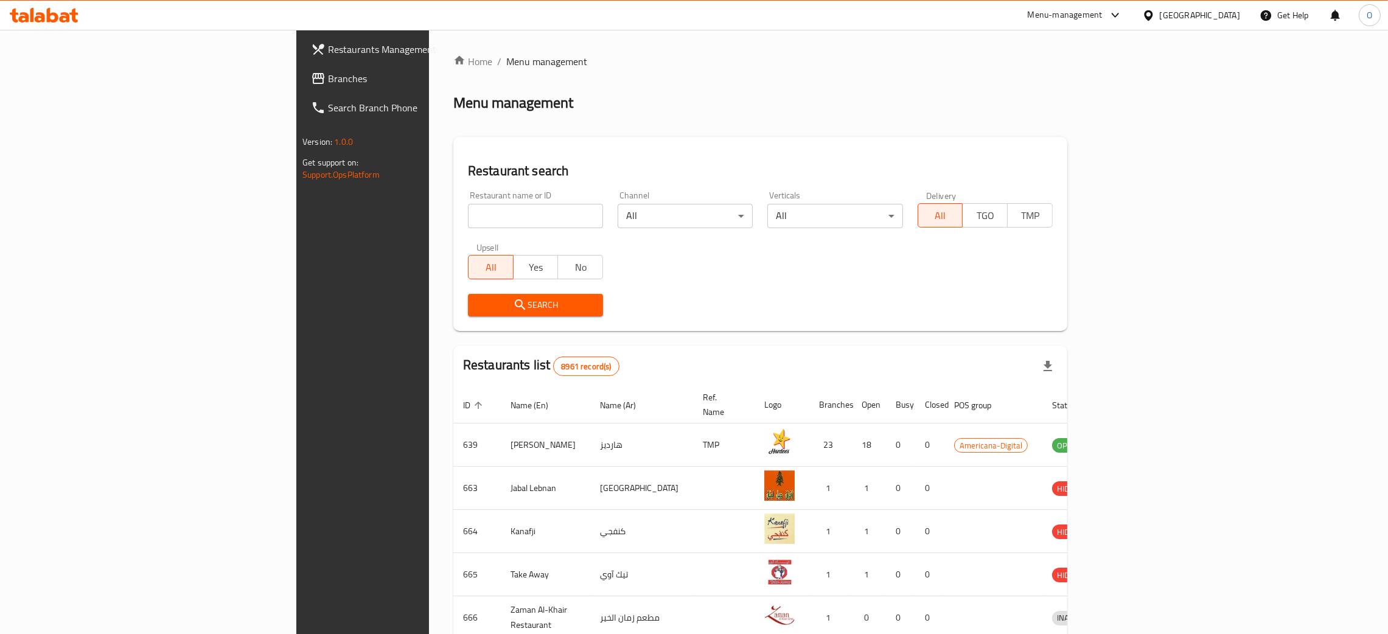
drag, startPoint x: 402, startPoint y: 217, endPoint x: 395, endPoint y: 218, distance: 7.3
click at [468, 217] on input "search" at bounding box center [535, 216] width 135 height 24
paste input "Lumo Household"
type input "Lumo Household"
click button "Search" at bounding box center [535, 305] width 135 height 23
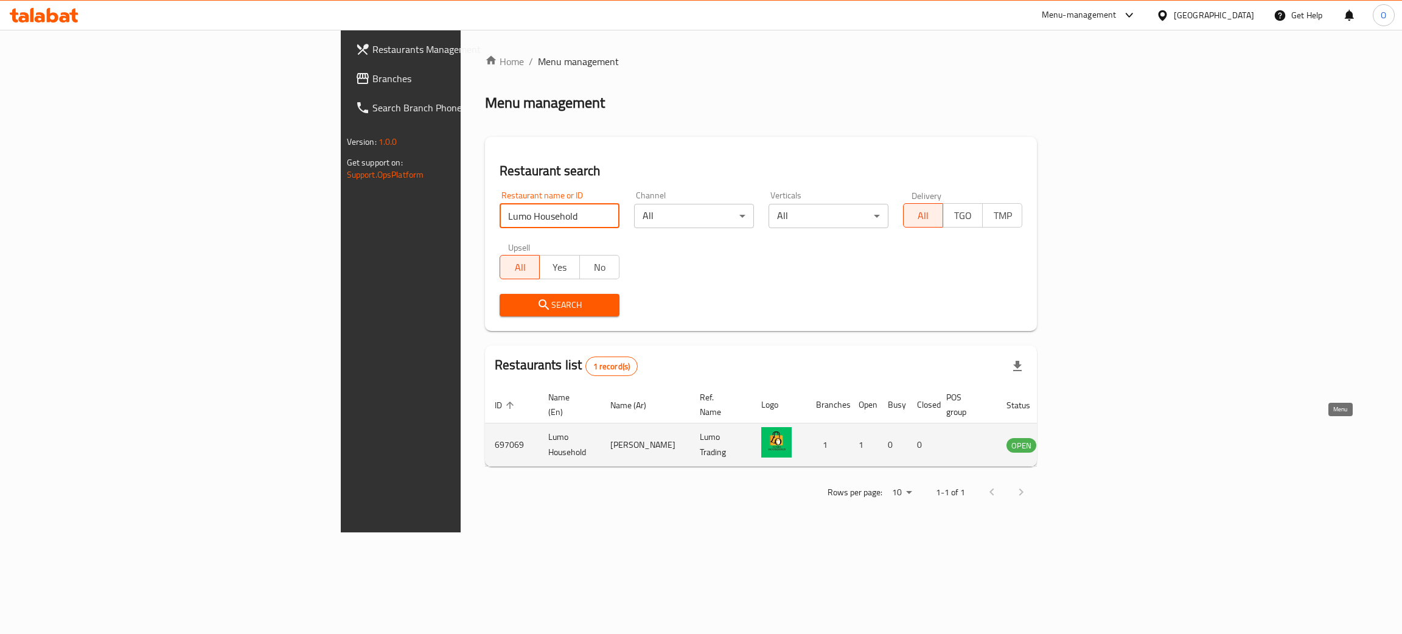
click at [1085, 438] on icon "enhanced table" at bounding box center [1077, 445] width 15 height 15
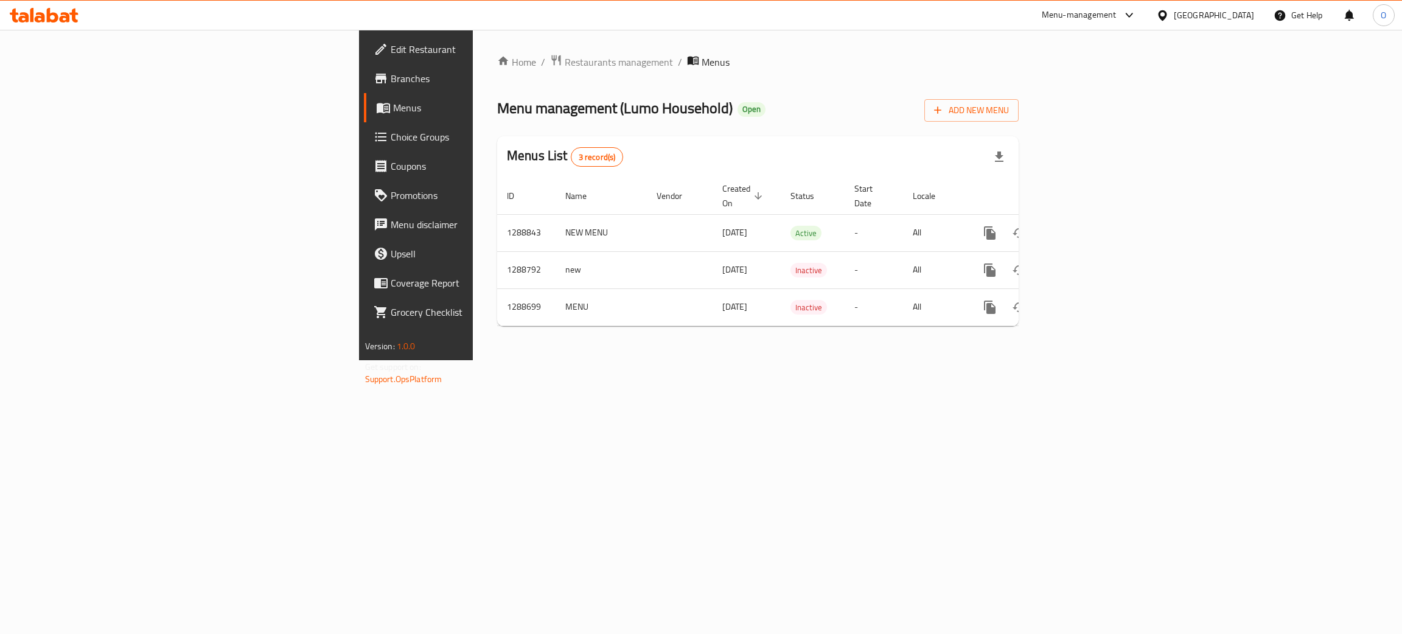
click at [391, 53] on span "Edit Restaurant" at bounding box center [487, 49] width 193 height 15
click at [1092, 226] on link "enhanced table" at bounding box center [1077, 231] width 29 height 29
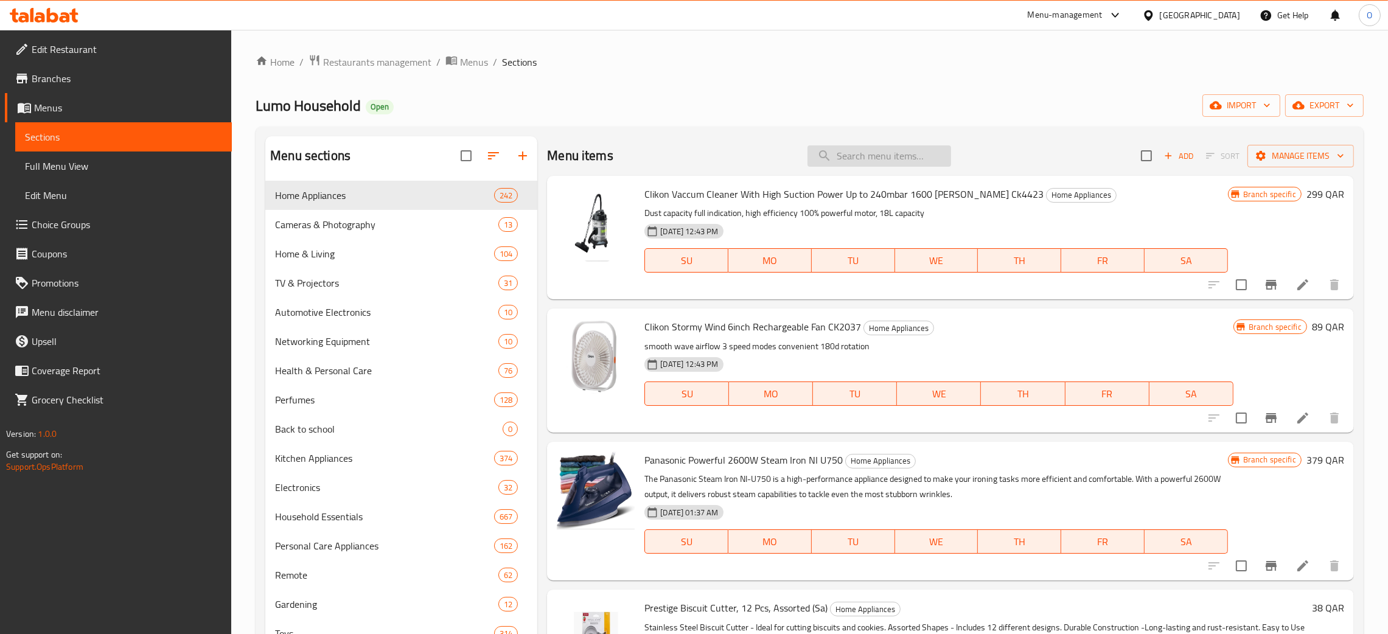
click at [837, 159] on input "search" at bounding box center [879, 155] width 144 height 21
click at [864, 159] on input "search" at bounding box center [879, 155] width 144 height 21
paste input "Clikon Timber Chef Non Stick Contact Grill-CK2473"
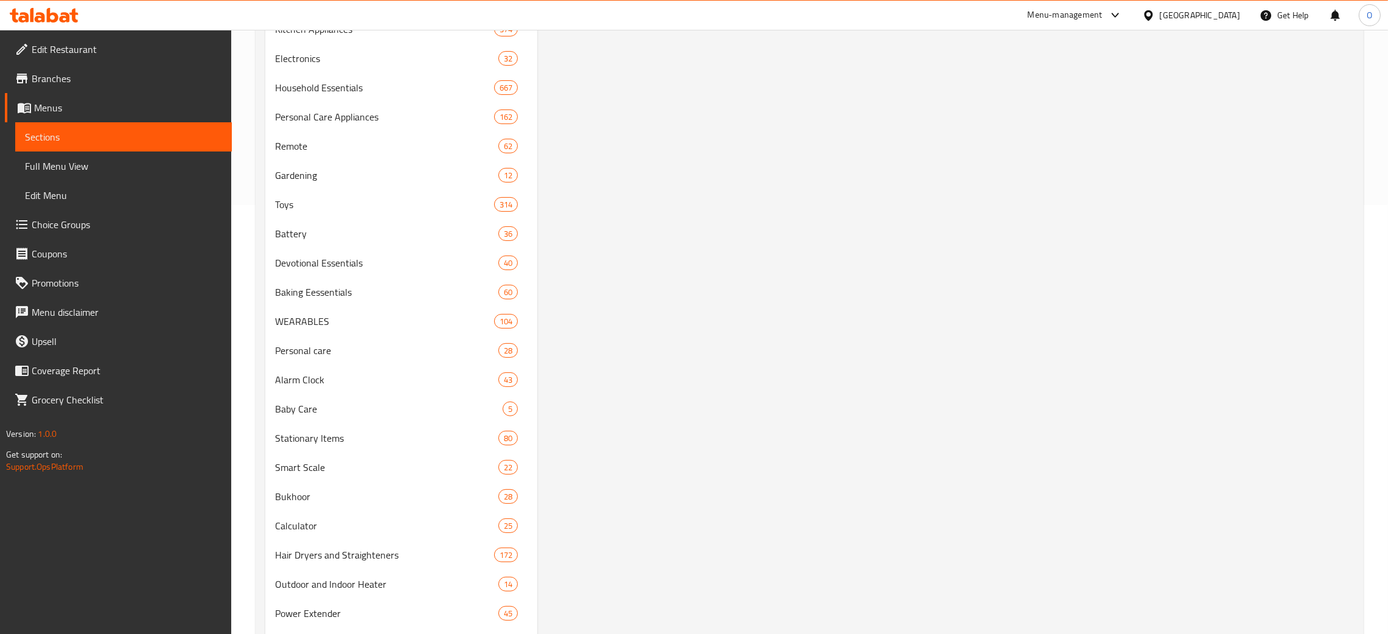
scroll to position [456, 0]
type input "Clikon Timber Chef Non Stick Contact Grill-CK2473"
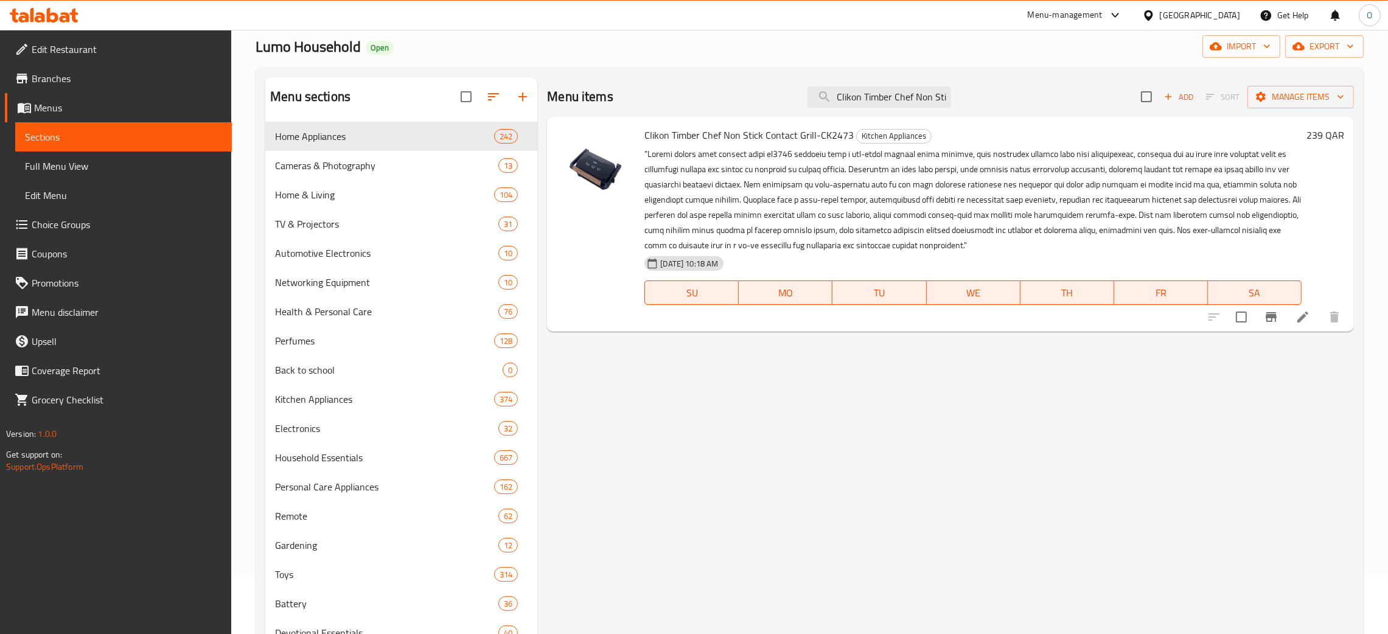
scroll to position [0, 0]
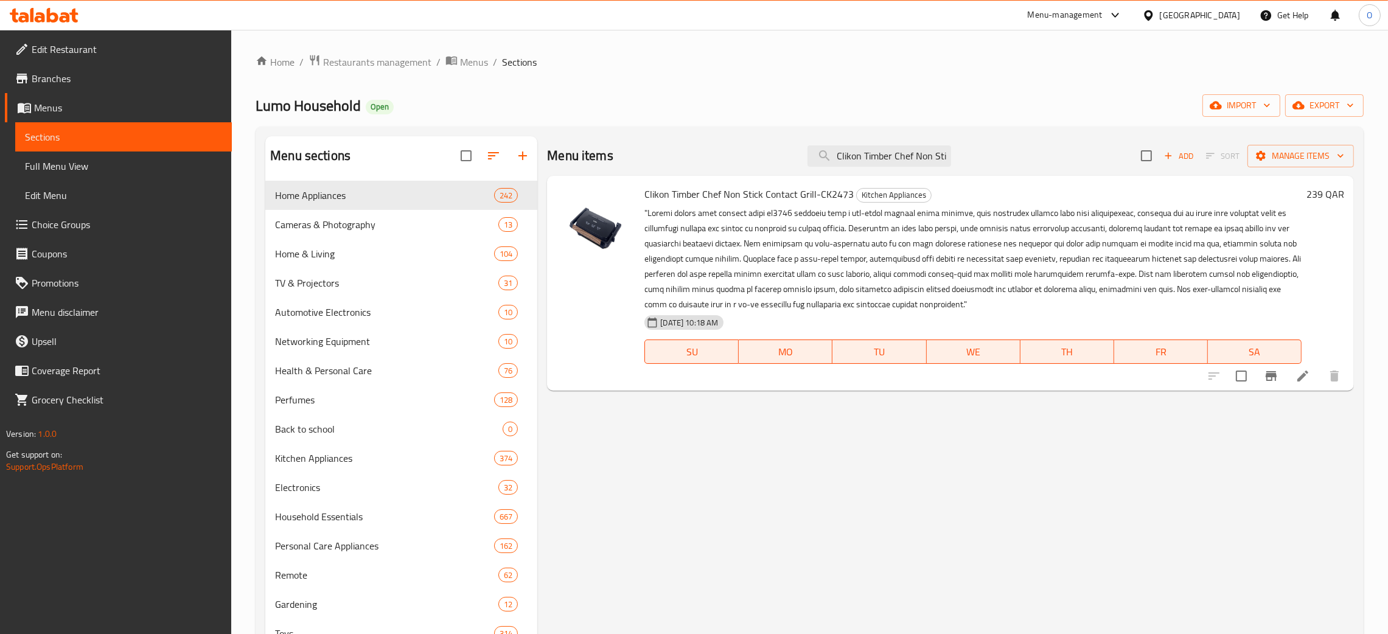
click at [1244, 18] on div "[GEOGRAPHIC_DATA]" at bounding box center [1190, 15] width 117 height 29
click at [1231, 13] on div "[GEOGRAPHIC_DATA]" at bounding box center [1200, 15] width 80 height 13
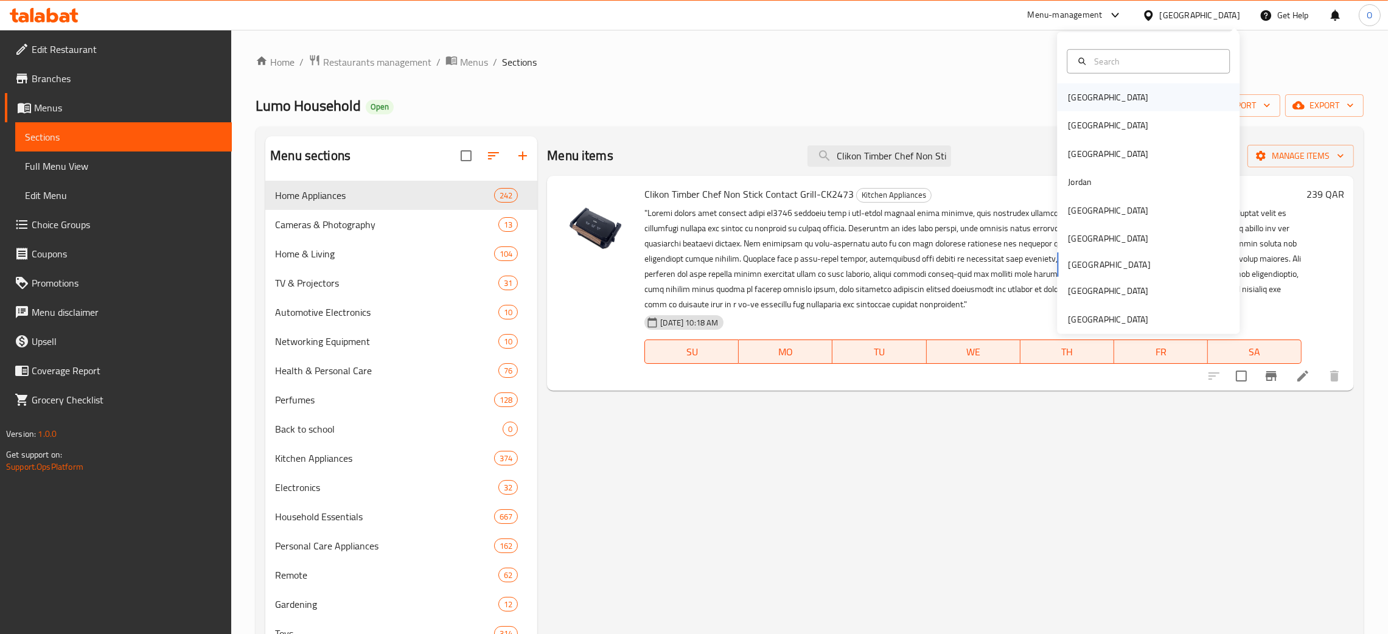
type input "m"
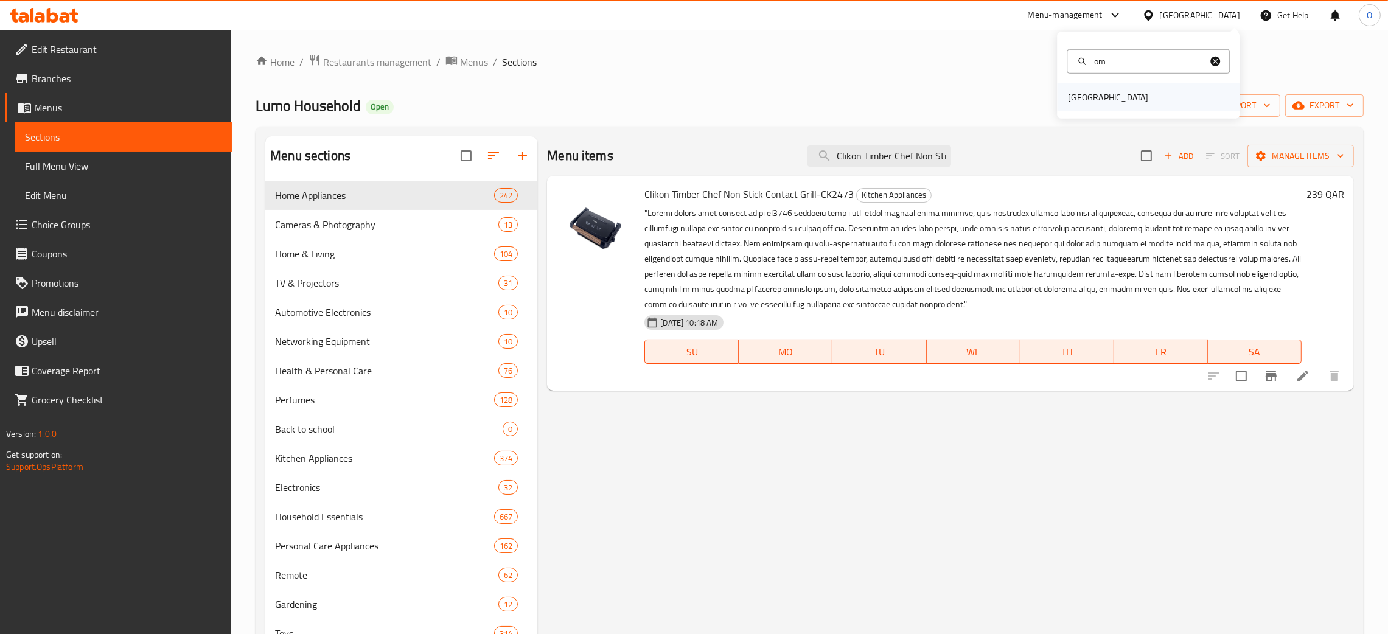
type input "om"
click at [1132, 95] on div "[GEOGRAPHIC_DATA]" at bounding box center [1148, 97] width 183 height 28
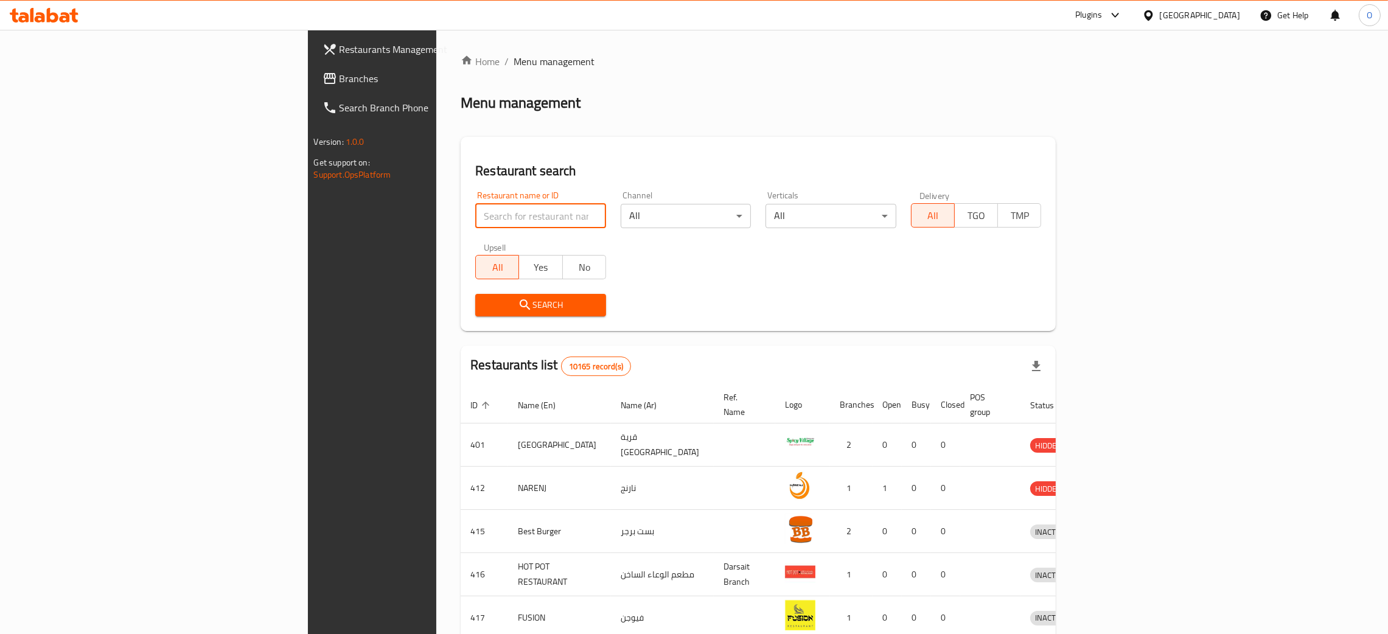
click at [475, 223] on input "search" at bounding box center [540, 216] width 131 height 24
paste input "Laforno Pizza"
type input "Laforno Pizza"
click button "Search" at bounding box center [540, 305] width 131 height 23
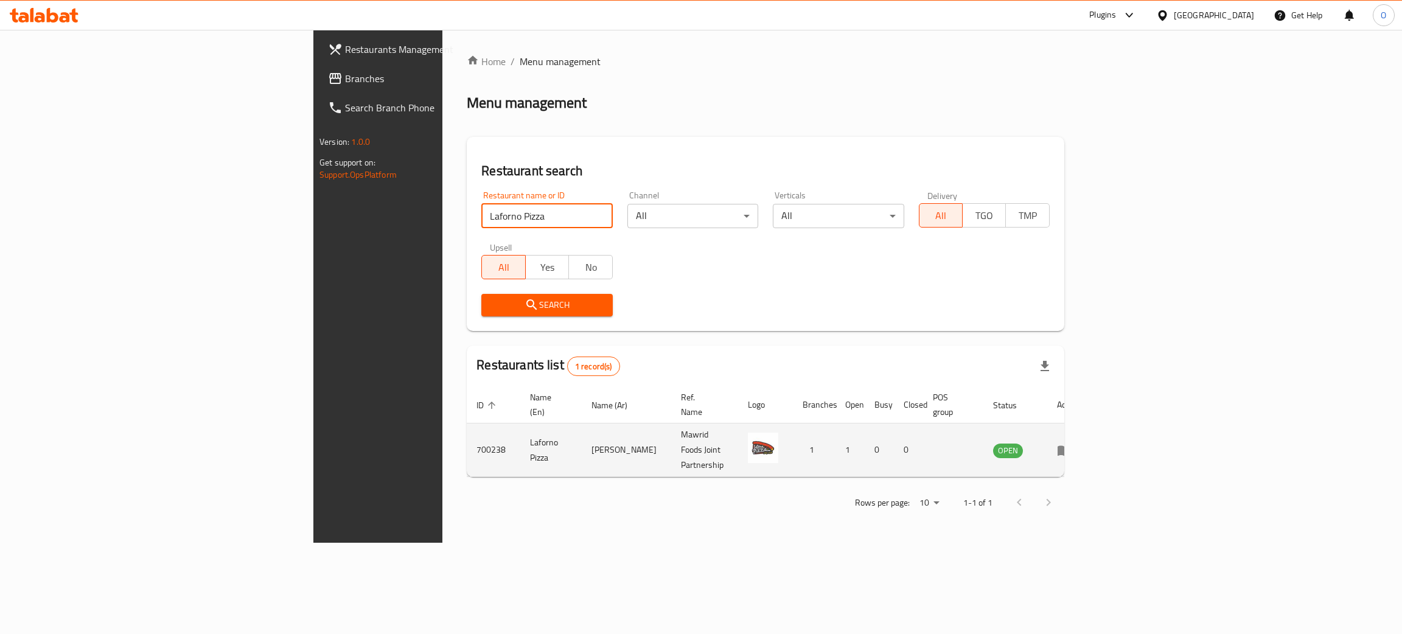
click at [1072, 443] on icon "enhanced table" at bounding box center [1064, 450] width 15 height 15
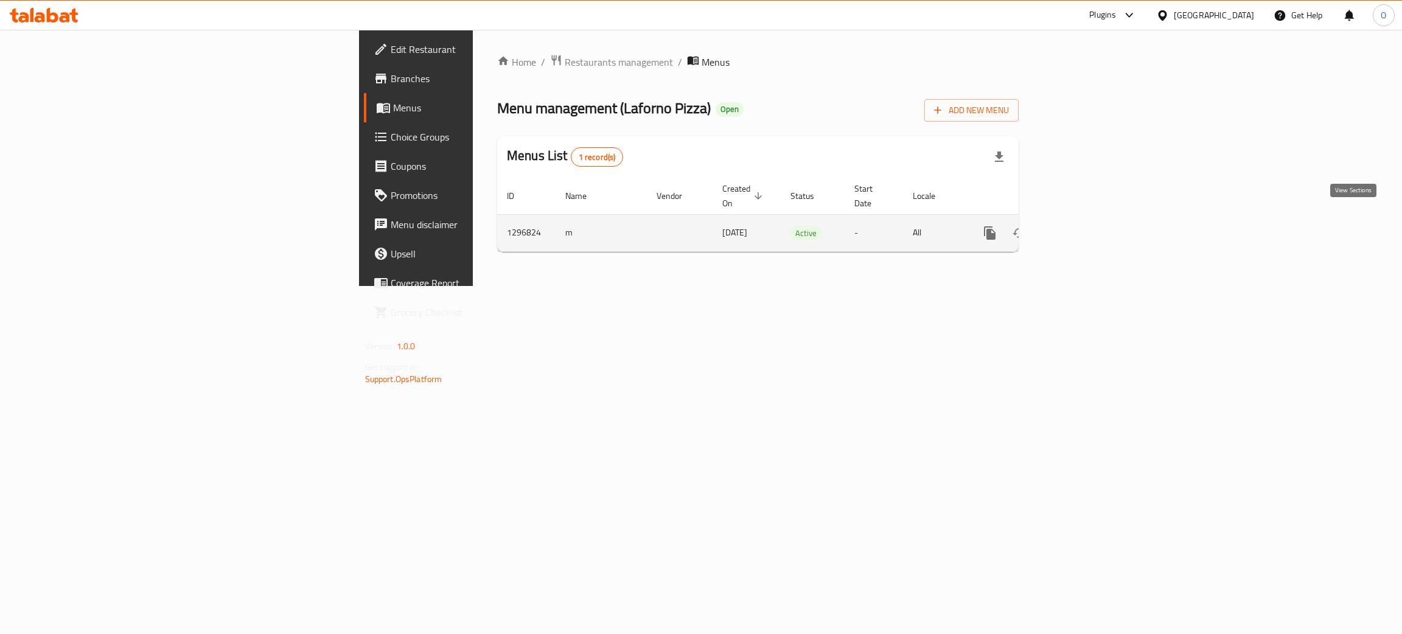
click at [1085, 226] on icon "enhanced table" at bounding box center [1077, 233] width 15 height 15
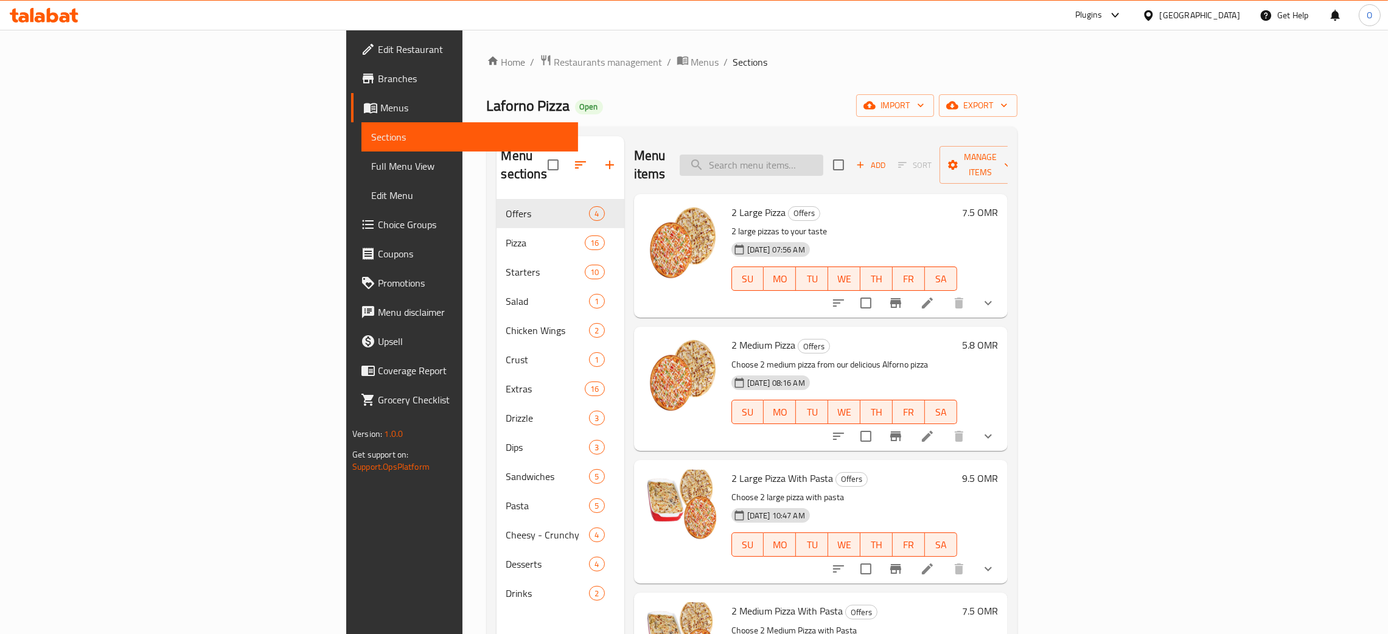
click at [823, 155] on input "search" at bounding box center [752, 165] width 144 height 21
paste input "2 Medium Pizza With Pasta"
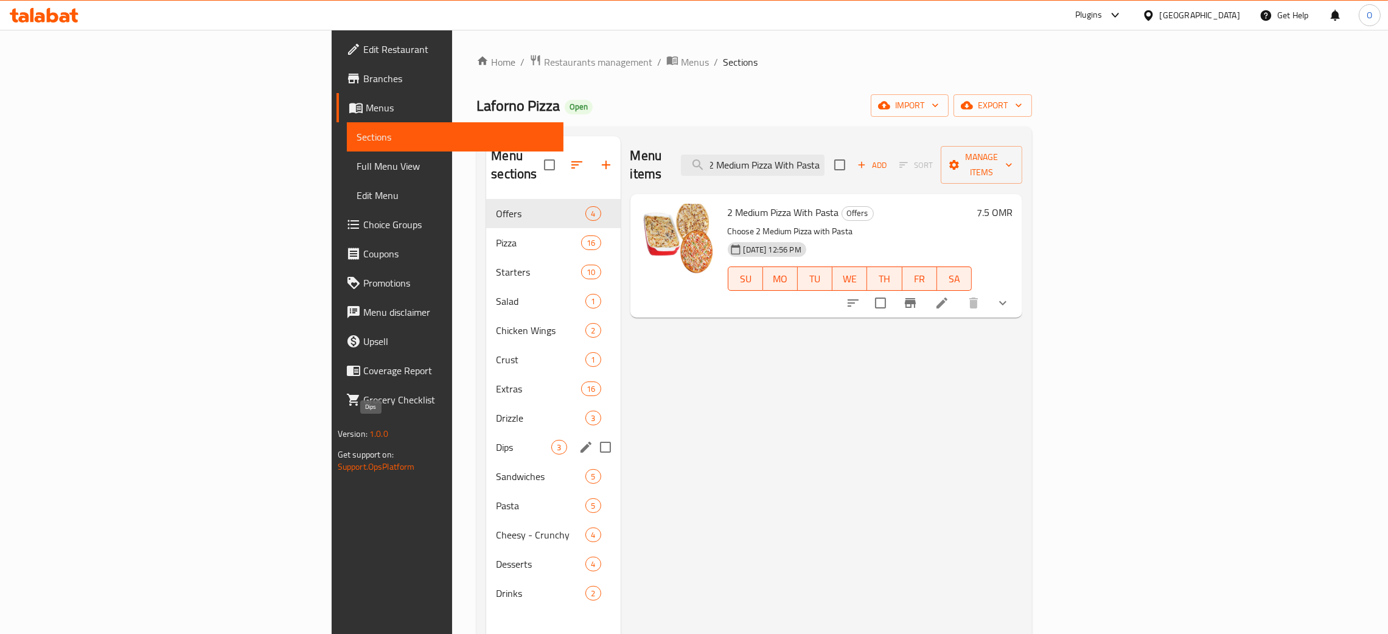
type input "2 Medium Pizza With Pasta"
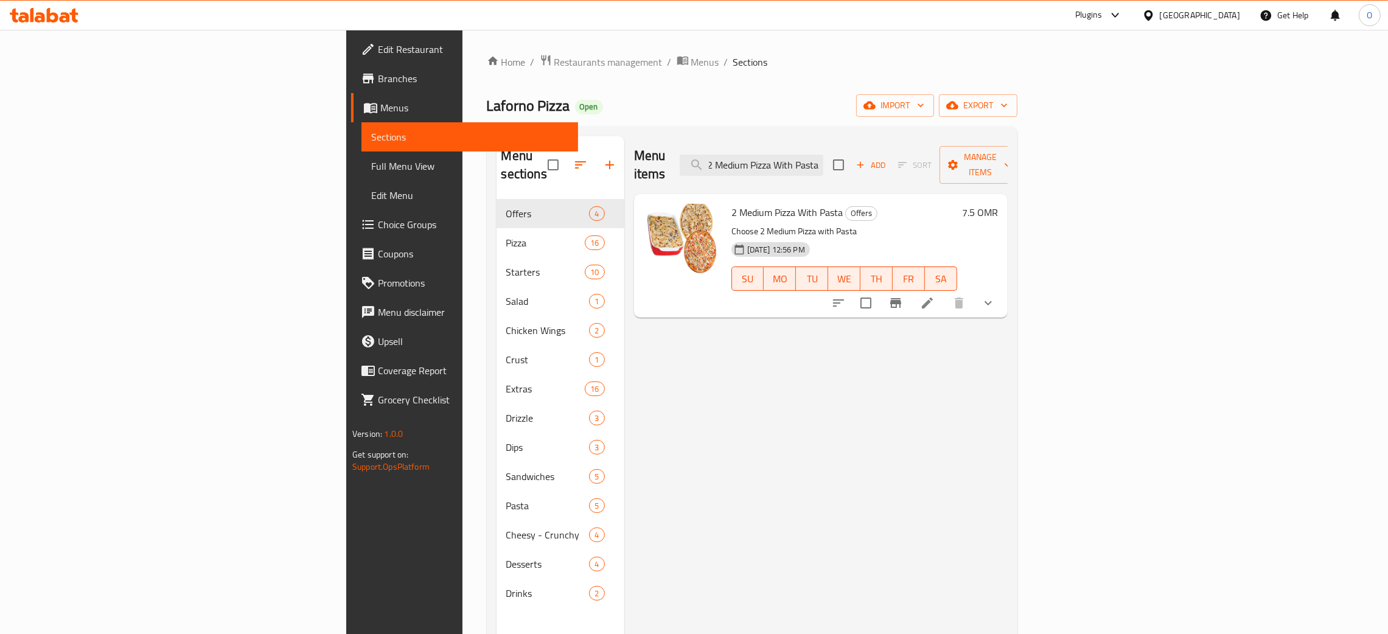
scroll to position [0, 0]
click at [1218, 18] on div "[GEOGRAPHIC_DATA]" at bounding box center [1200, 15] width 80 height 13
type input "eg"
click at [1113, 92] on div "[GEOGRAPHIC_DATA]" at bounding box center [1148, 97] width 183 height 28
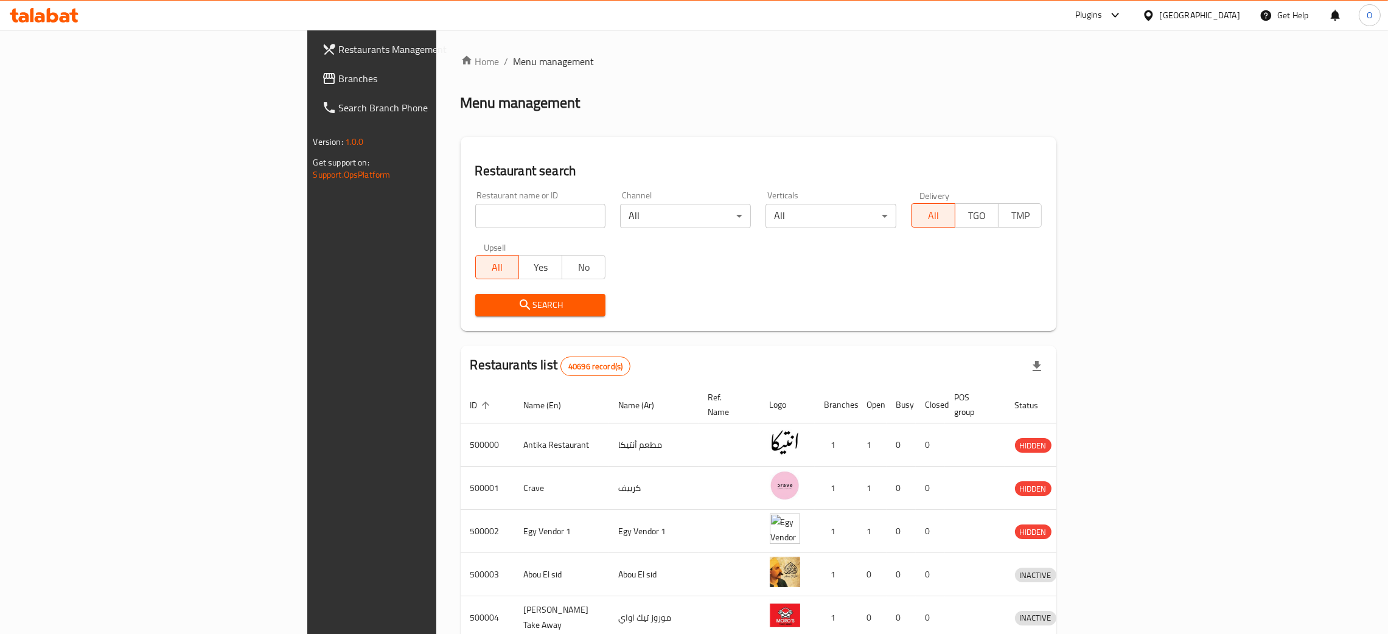
click at [475, 217] on input "search" at bounding box center [540, 216] width 131 height 24
paste input "EL [PERSON_NAME] for home appliances"
click button "Search" at bounding box center [540, 305] width 131 height 23
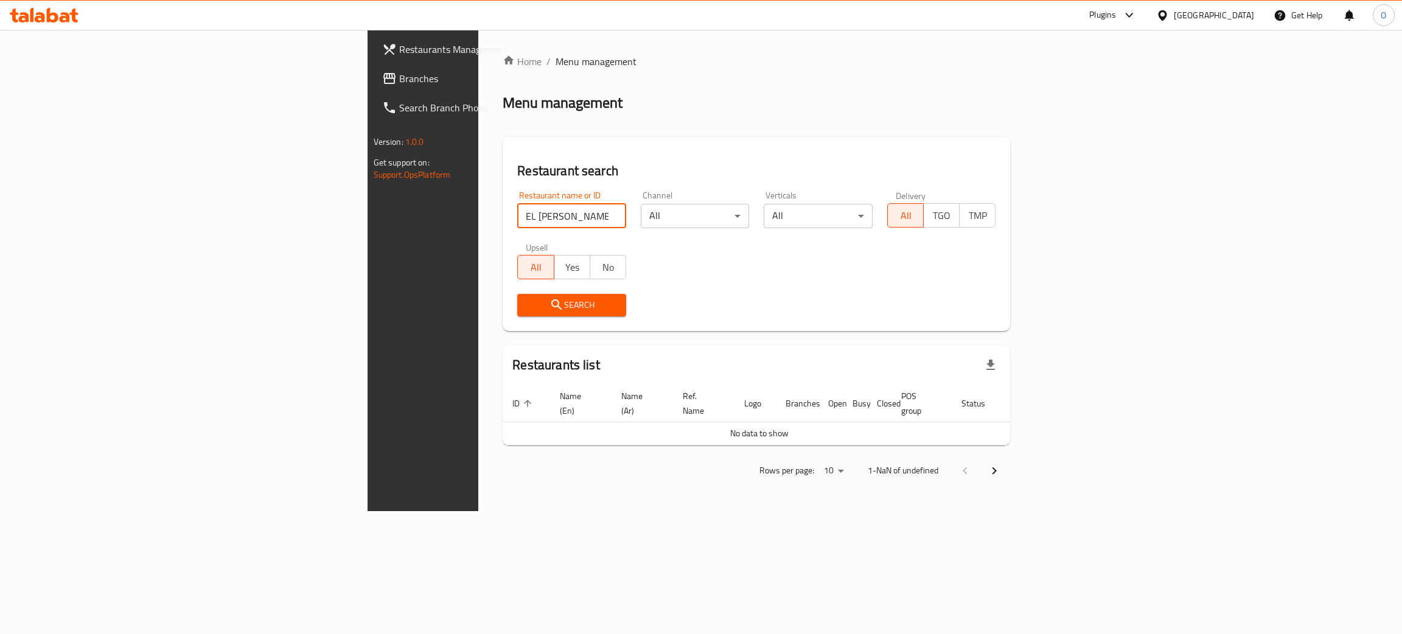
click at [517, 211] on input "EL [PERSON_NAME] for home appliances" at bounding box center [571, 216] width 109 height 24
type input "EL [PERSON_NAME] for home"
click button "Search" at bounding box center [571, 305] width 109 height 23
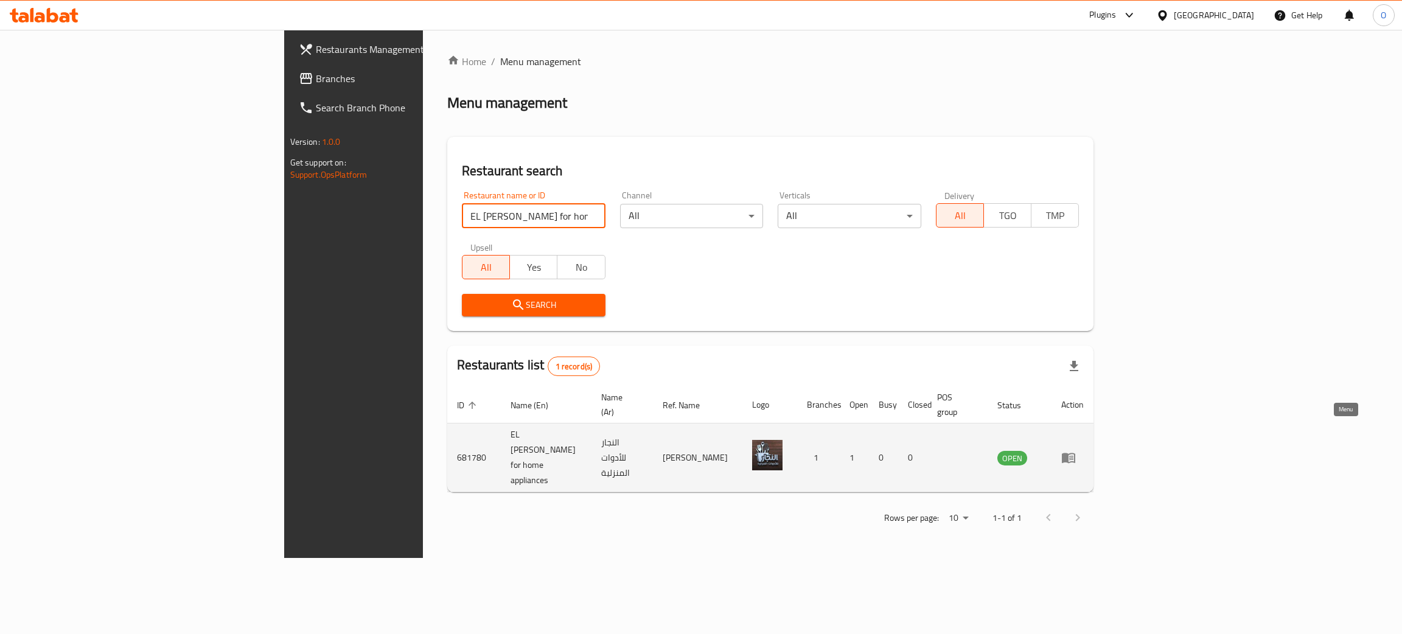
click at [1075, 453] on icon "enhanced table" at bounding box center [1068, 458] width 13 height 10
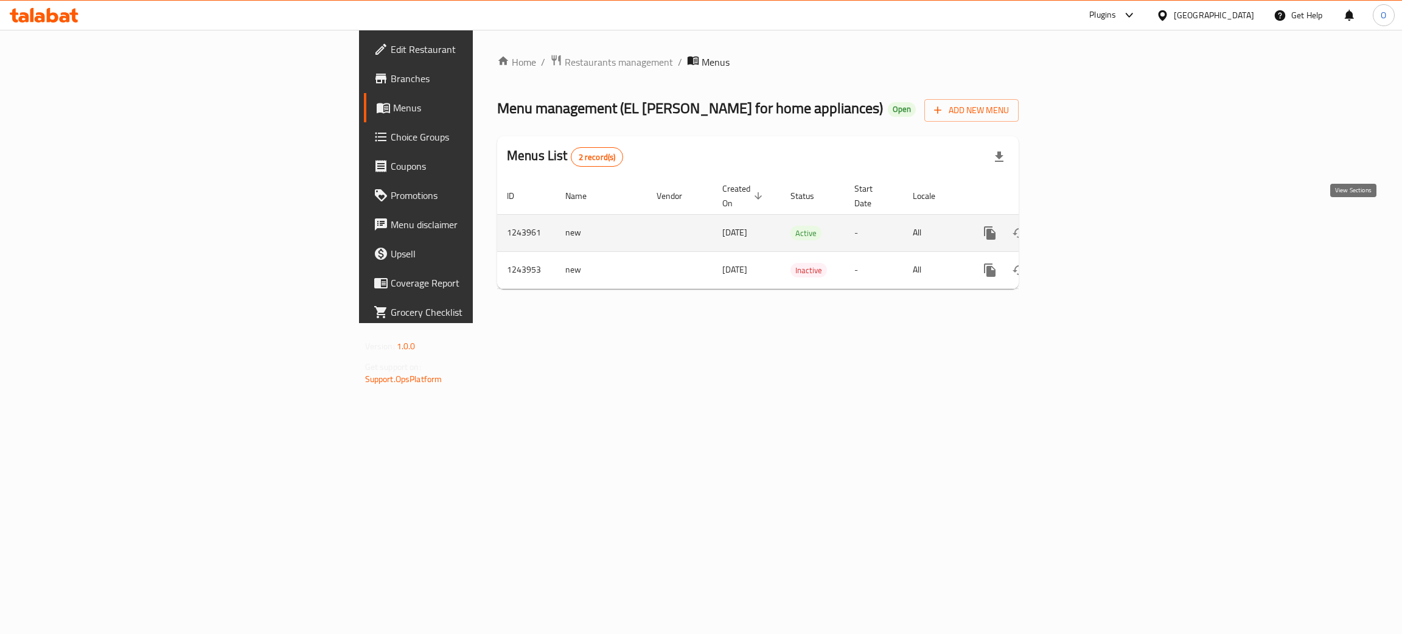
click at [1085, 226] on icon "enhanced table" at bounding box center [1077, 233] width 15 height 15
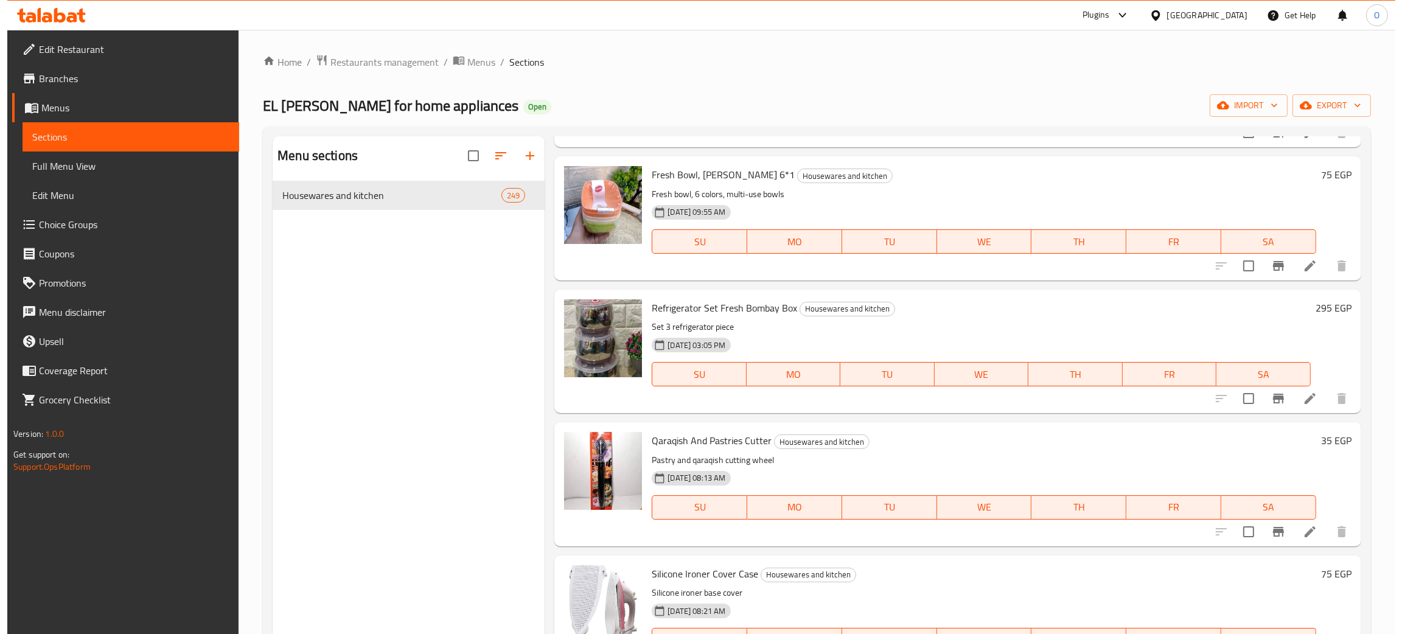
scroll to position [183, 0]
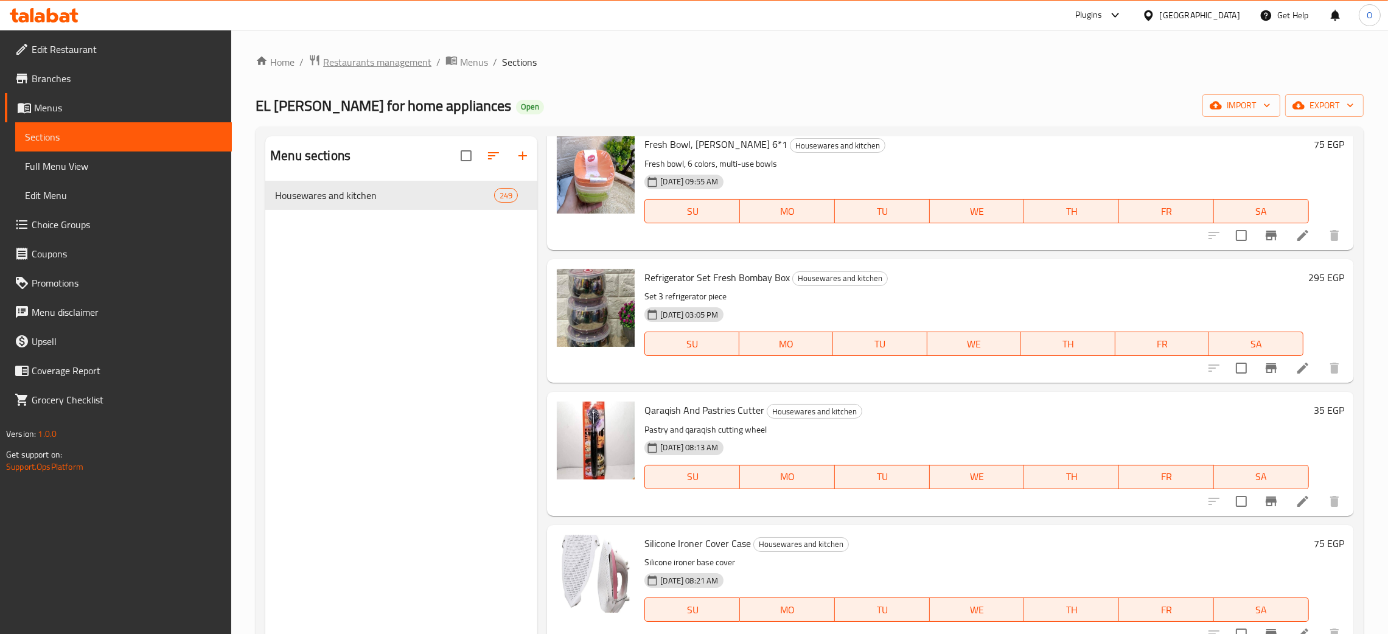
click at [366, 60] on span "Restaurants management" at bounding box center [377, 62] width 108 height 15
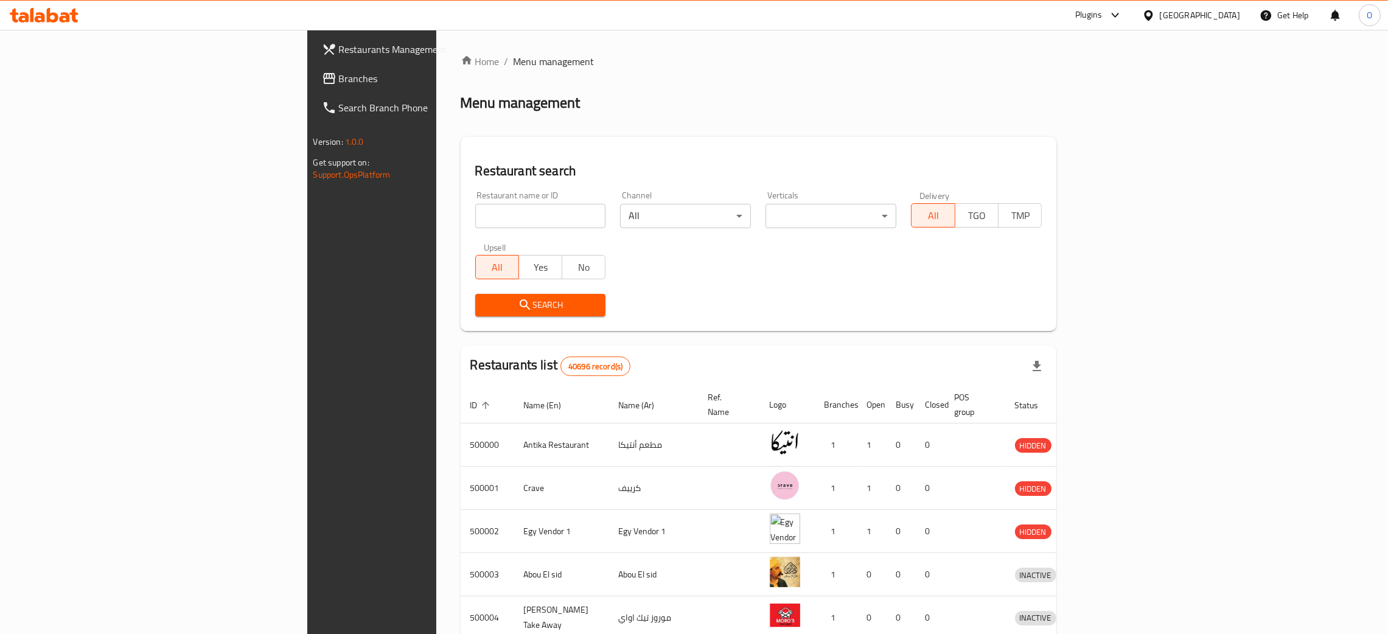
click at [475, 224] on input "search" at bounding box center [540, 216] width 131 height 24
paste input "681780"
type input "681780"
click button "Search" at bounding box center [540, 305] width 131 height 23
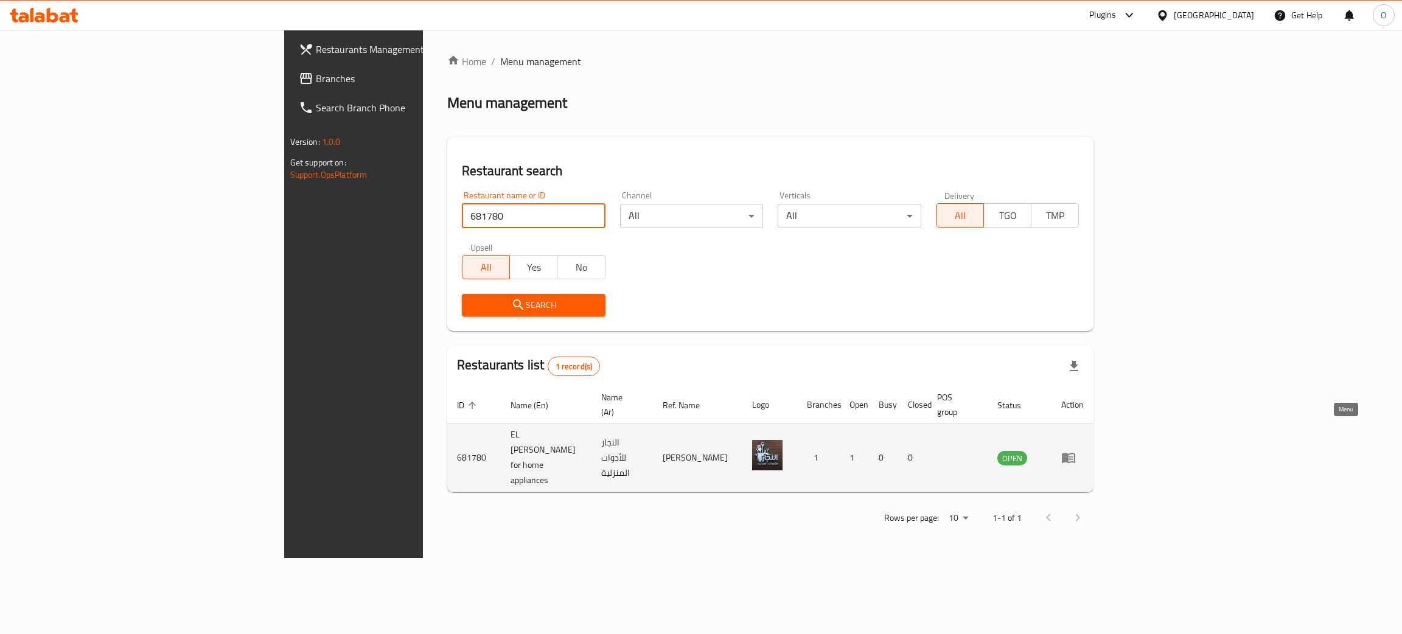
click at [1076, 450] on icon "enhanced table" at bounding box center [1068, 457] width 15 height 15
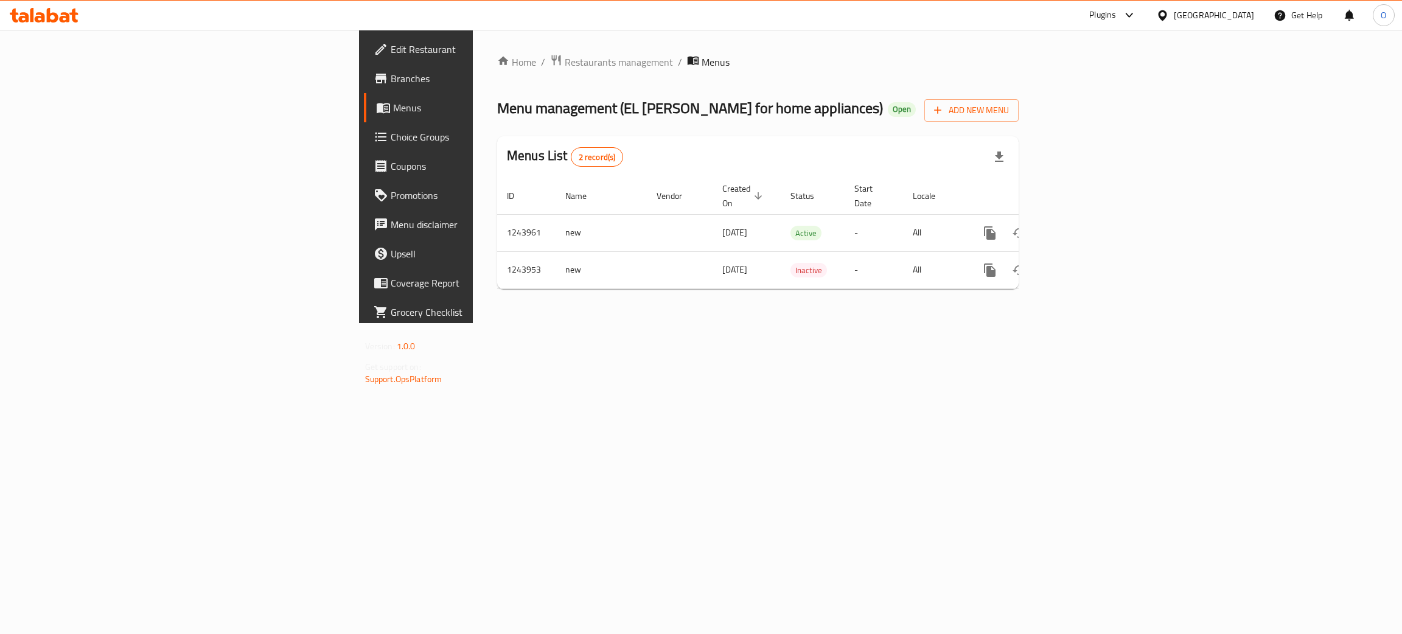
click at [391, 54] on span "Edit Restaurant" at bounding box center [487, 49] width 193 height 15
